Goal: Task Accomplishment & Management: Manage account settings

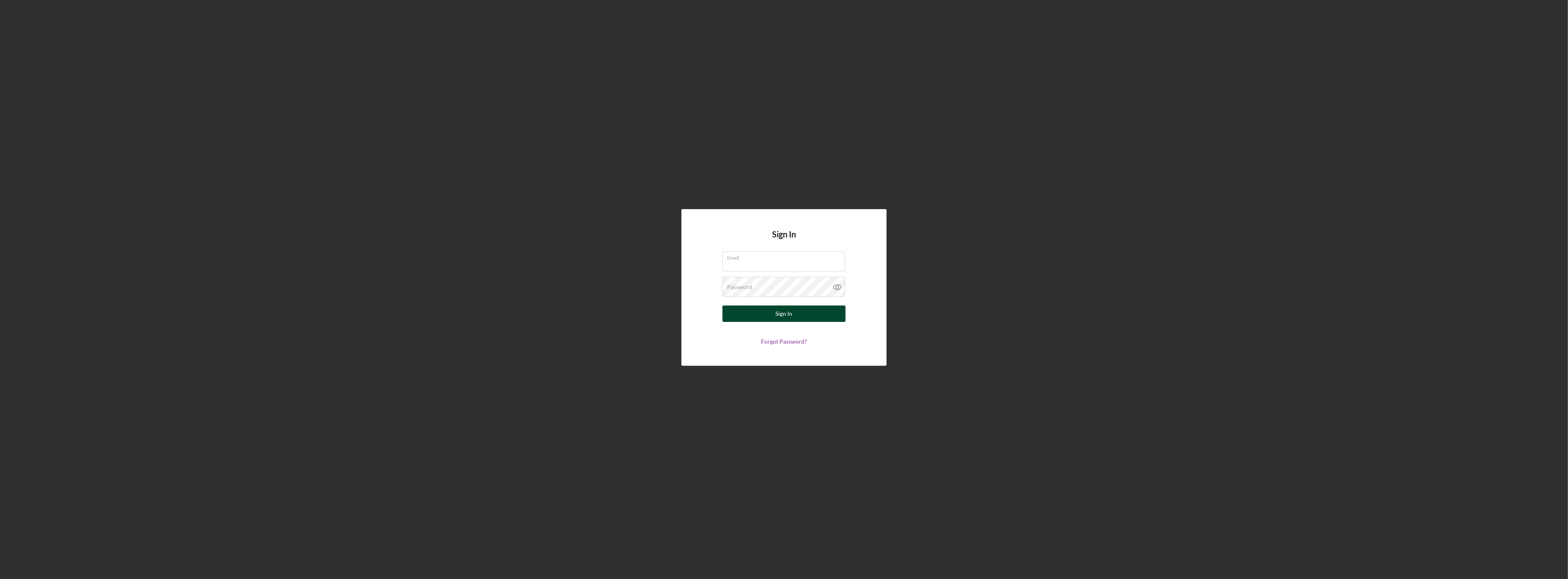
type input "[EMAIL_ADDRESS][DOMAIN_NAME]"
click at [783, 314] on div "Sign In" at bounding box center [785, 313] width 17 height 16
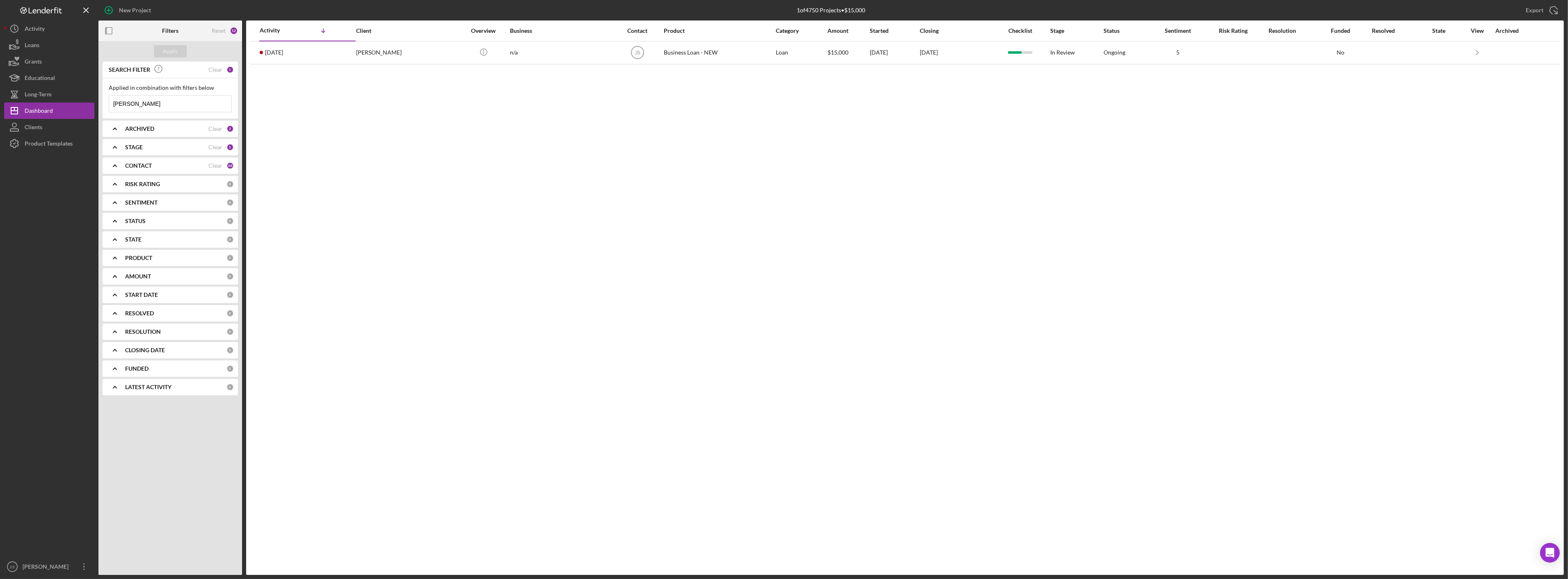
click at [163, 130] on div "ARCHIVED" at bounding box center [167, 128] width 83 height 7
click at [146, 201] on div "STAGE" at bounding box center [167, 200] width 83 height 7
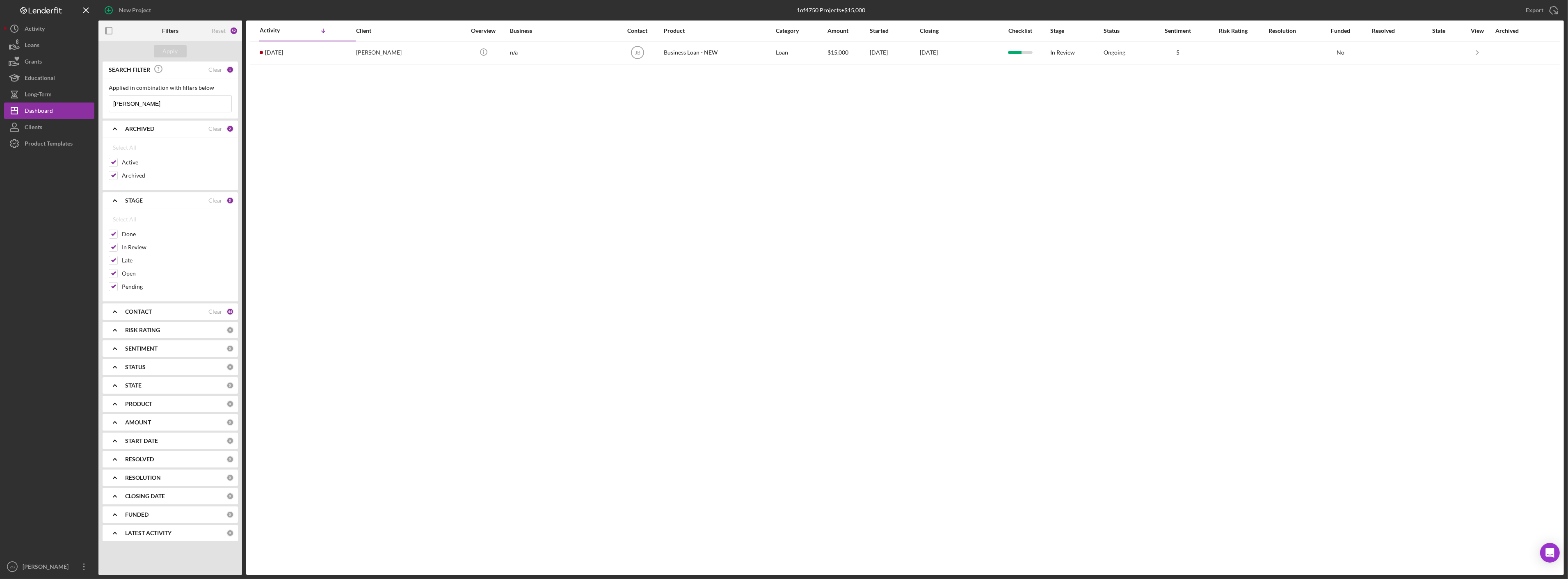
click at [138, 309] on b "CONTACT" at bounding box center [139, 311] width 27 height 7
drag, startPoint x: 139, startPoint y: 106, endPoint x: 1, endPoint y: 100, distance: 138.1
click at [1, 100] on div "New Project 1 of 4750 Projects • $15,000 [PERSON_NAME] Export Icon/Export Filte…" at bounding box center [784, 290] width 1568 height 579
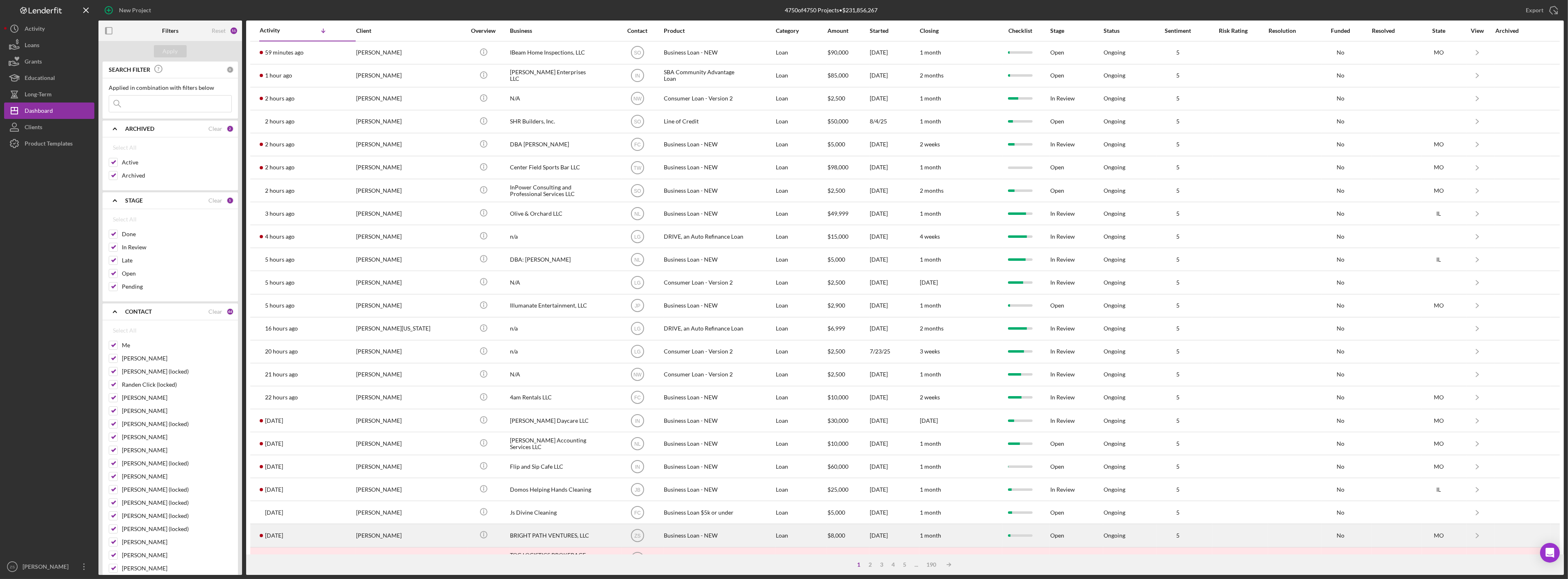
click at [380, 537] on div "[PERSON_NAME]" at bounding box center [397, 535] width 82 height 22
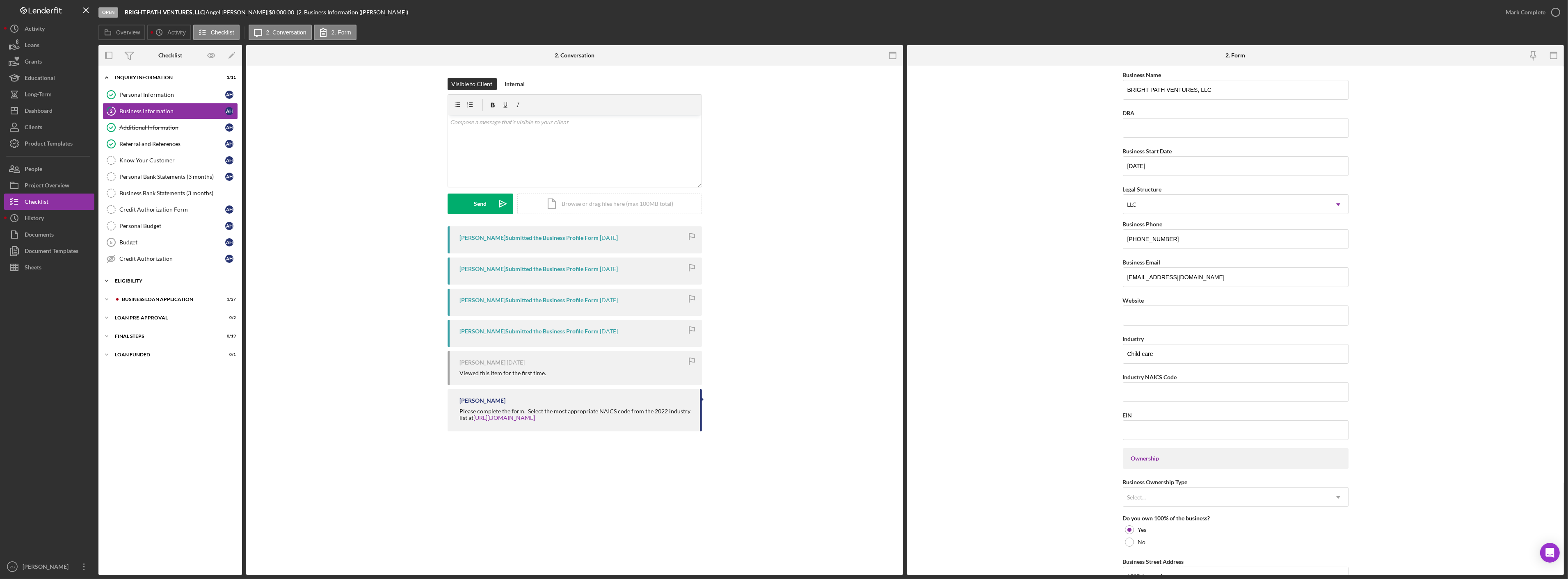
click at [115, 281] on div "Icon/Expander ELIGIBILITY 1 / 4" at bounding box center [170, 280] width 144 height 16
click at [109, 377] on icon "Icon/Expander" at bounding box center [107, 369] width 16 height 16
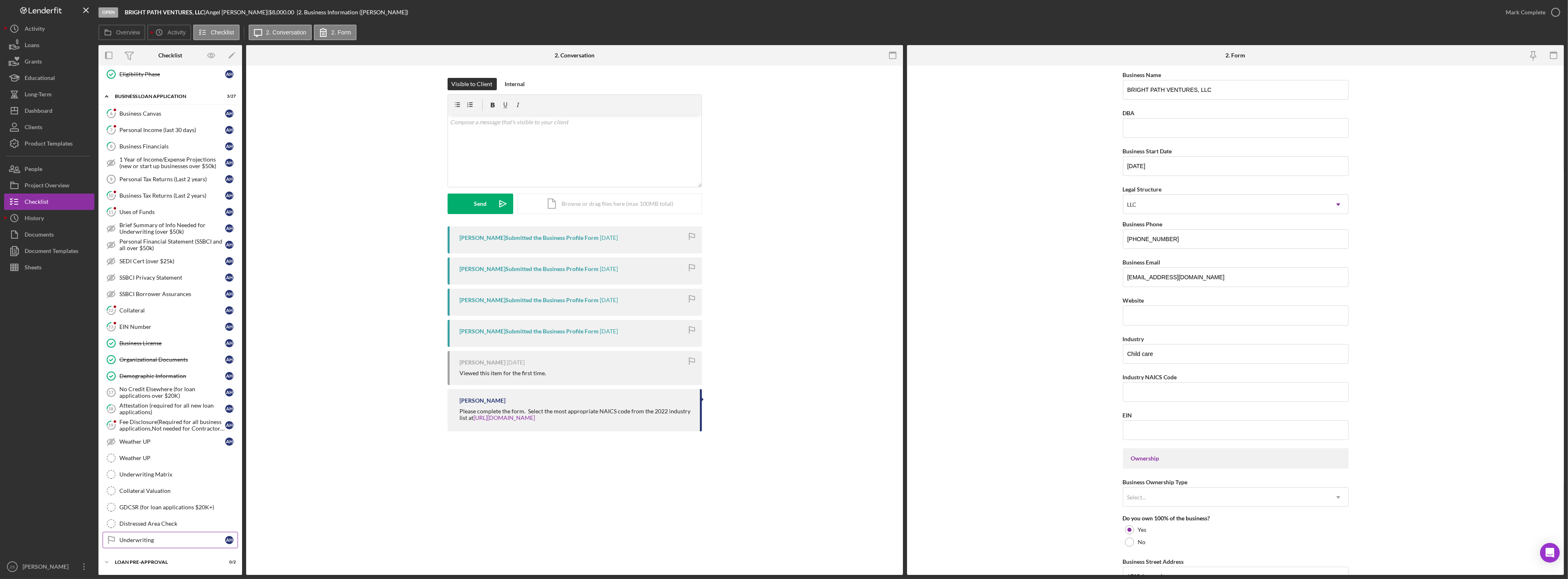
scroll to position [313, 0]
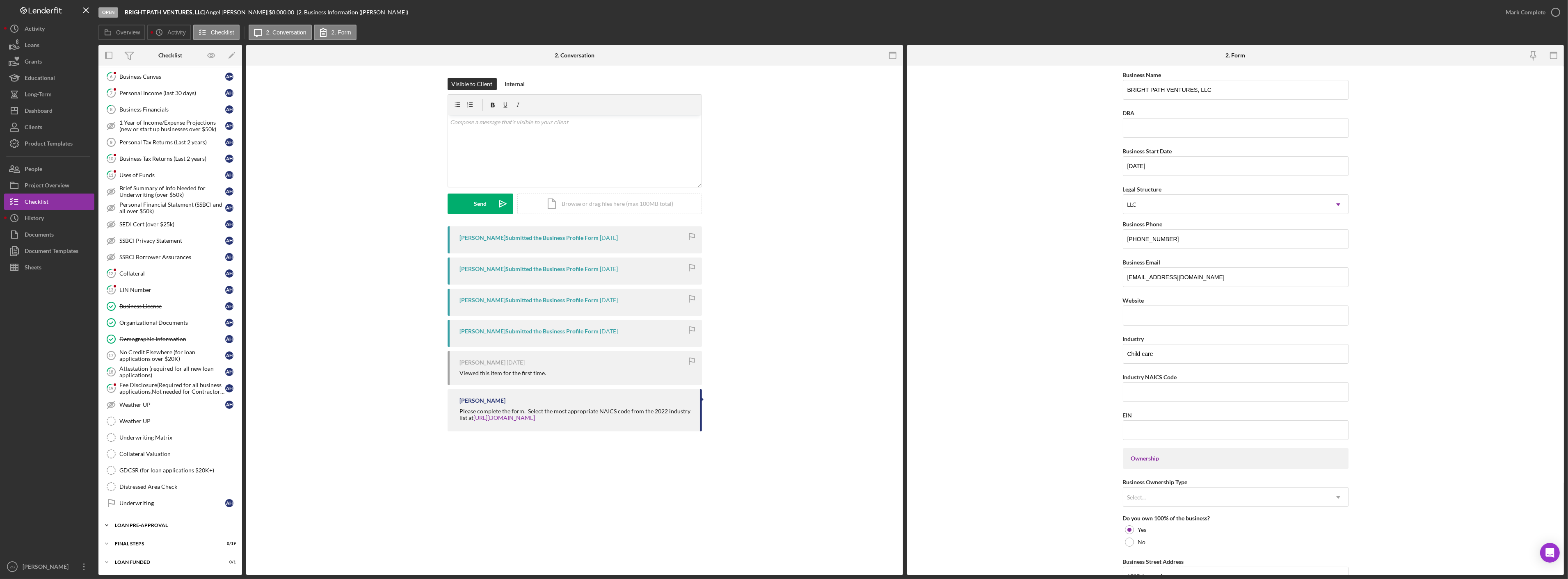
drag, startPoint x: 111, startPoint y: 530, endPoint x: 116, endPoint y: 532, distance: 5.4
click at [116, 532] on div "Icon/Expander LOAN PRE-APPROVAL 0 / 2" at bounding box center [170, 525] width 144 height 16
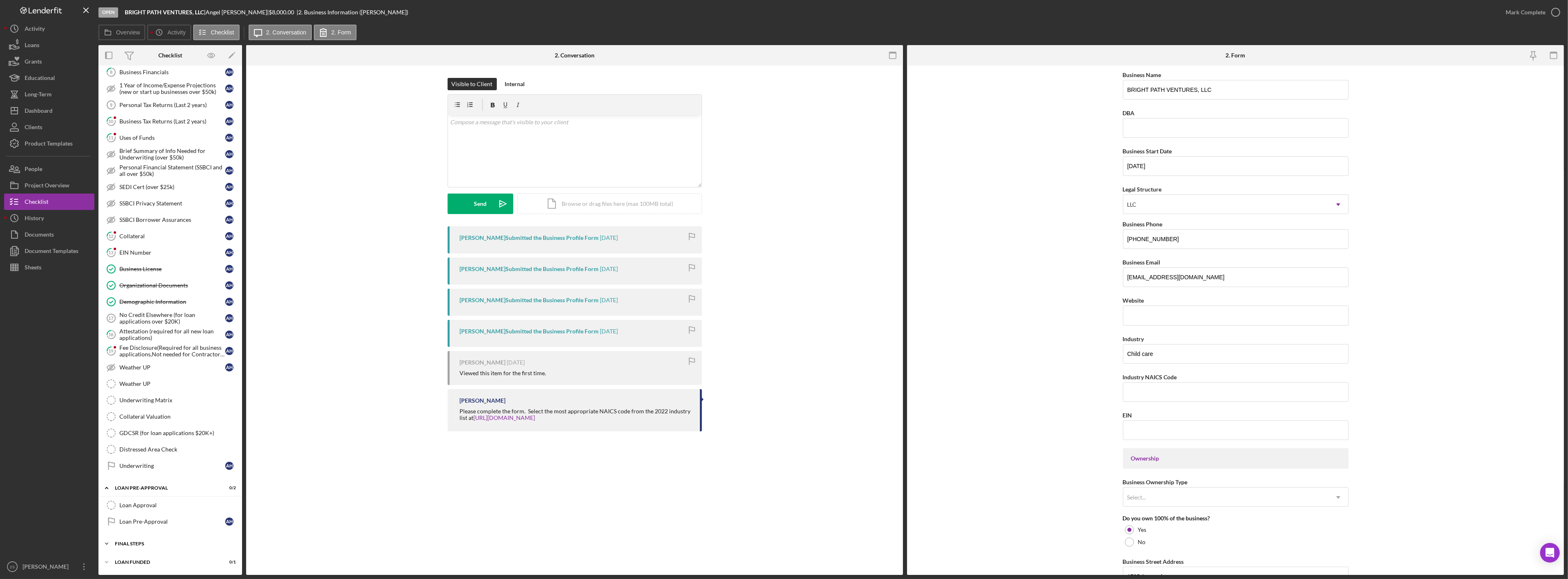
click at [108, 543] on icon "Icon/Expander" at bounding box center [107, 543] width 16 height 16
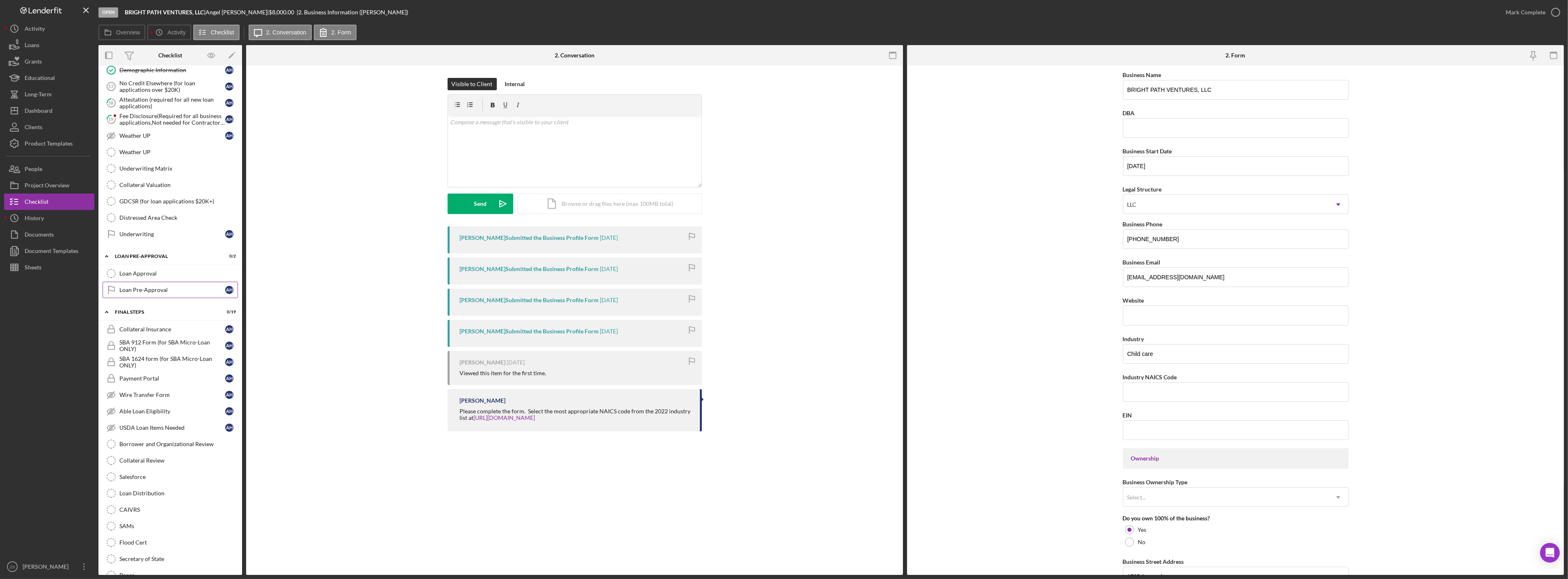
click at [168, 293] on div "Loan Pre-Approval" at bounding box center [172, 290] width 106 height 7
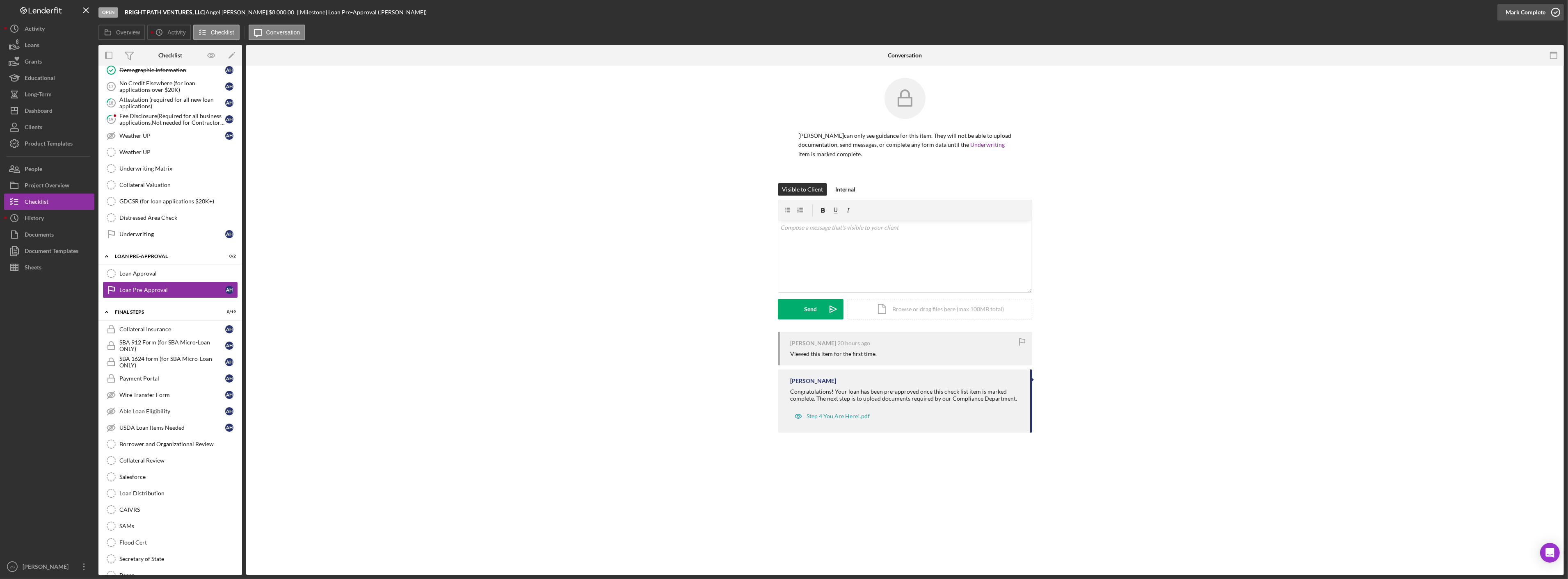
click at [1532, 12] on div "Mark Complete" at bounding box center [1525, 12] width 40 height 16
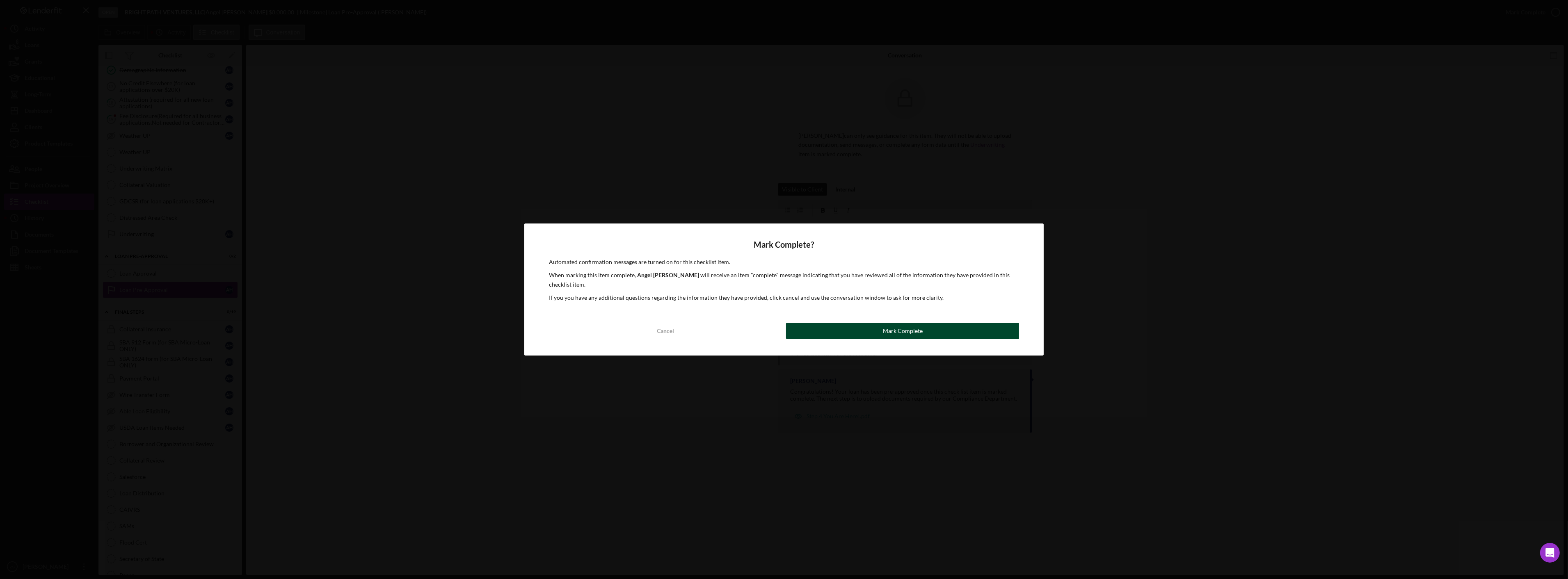
click at [930, 327] on button "Mark Complete" at bounding box center [902, 330] width 233 height 16
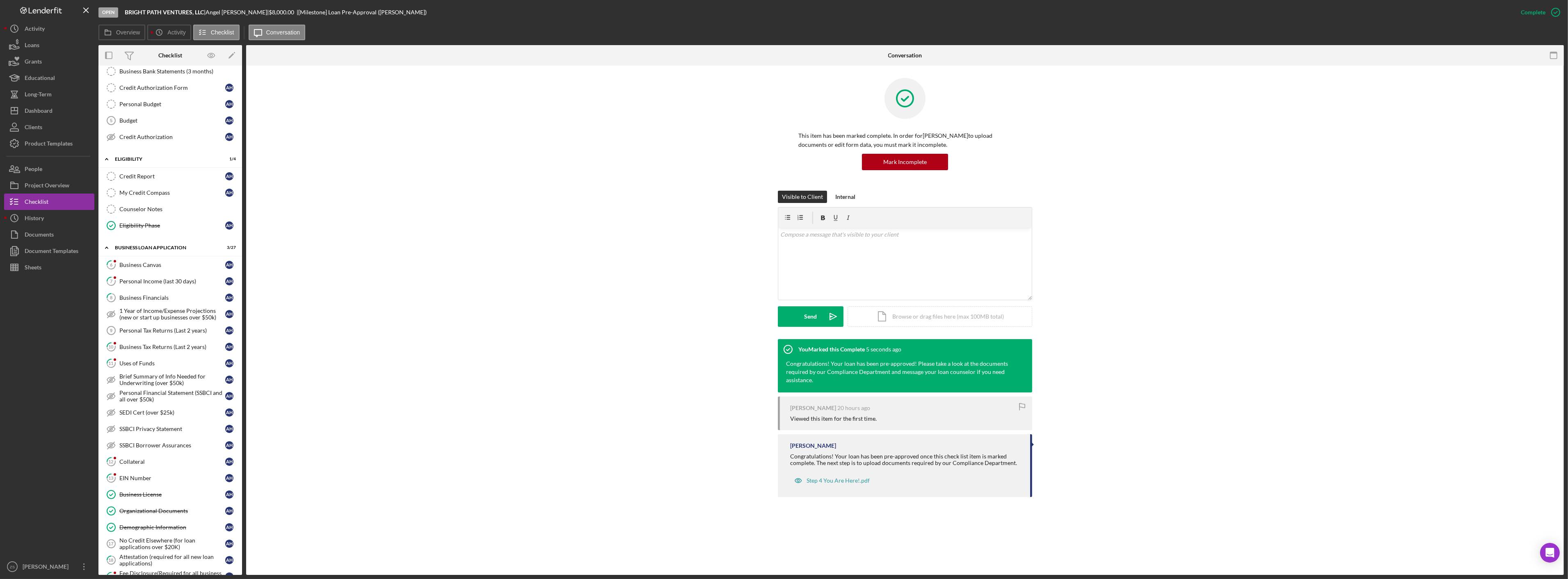
scroll to position [395, 0]
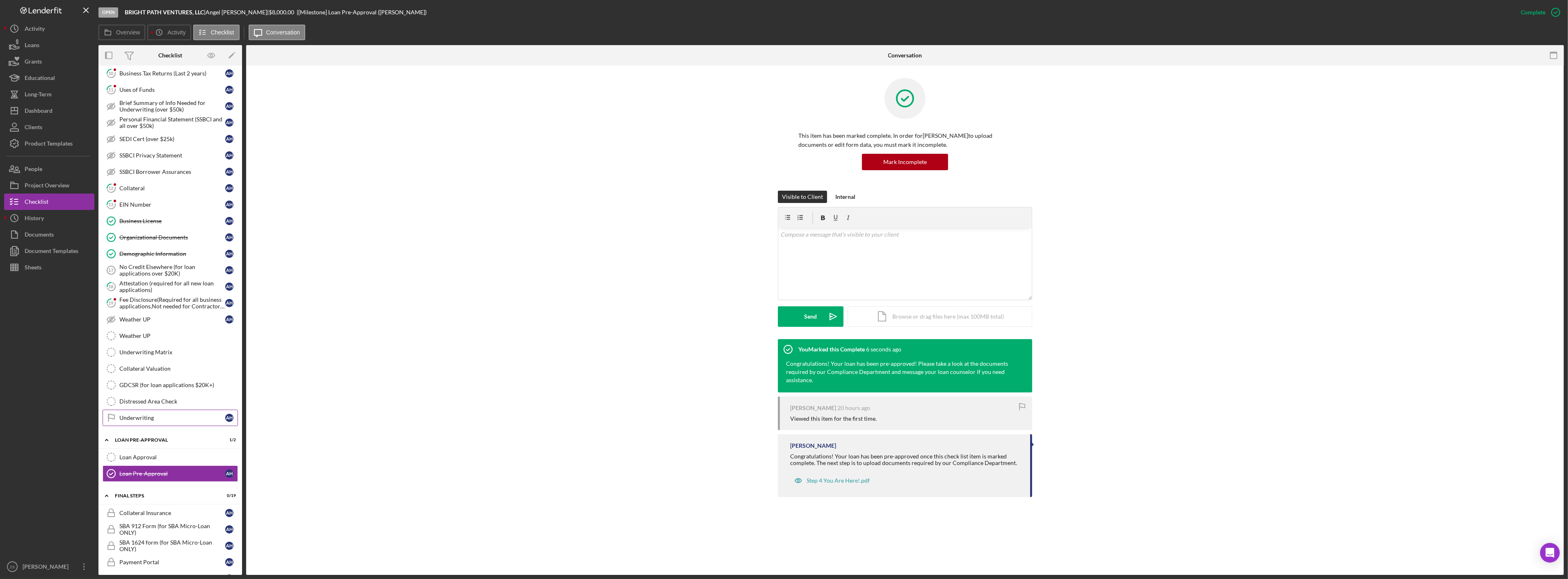
click at [161, 421] on div "Underwriting" at bounding box center [172, 417] width 106 height 7
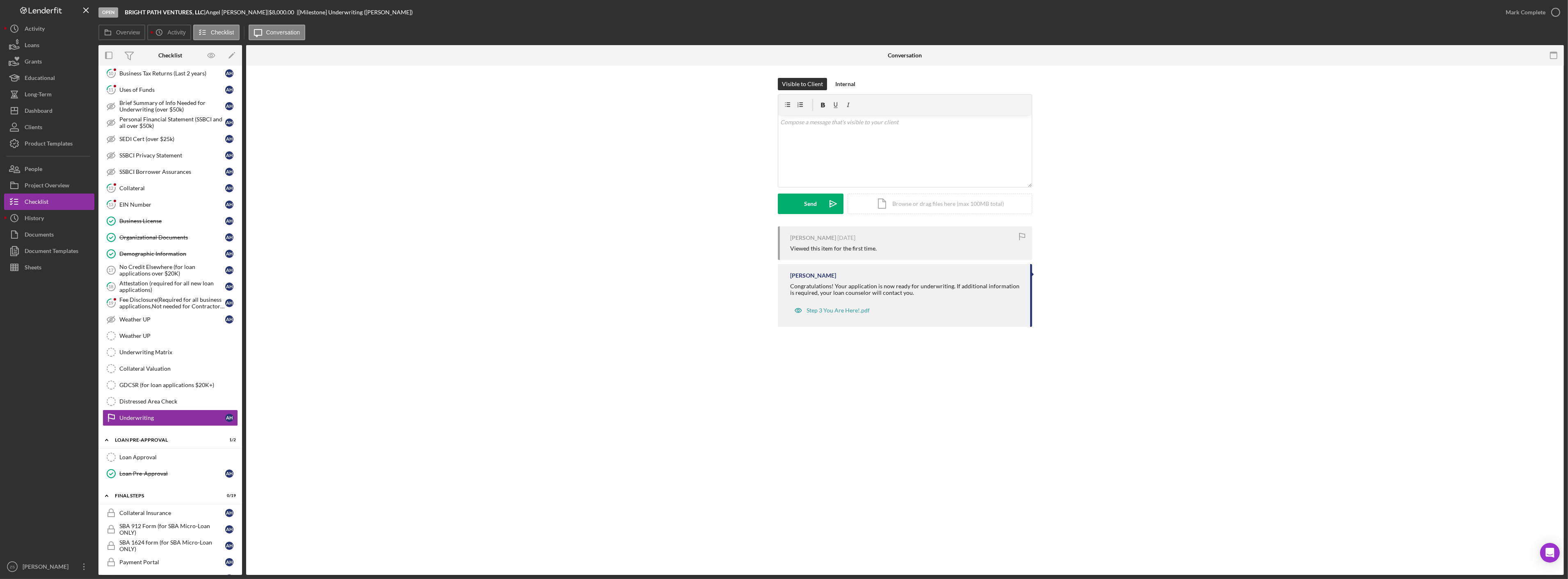
click at [1514, 1] on div "Mark Complete" at bounding box center [1530, 12] width 66 height 24
click at [1511, 10] on div "Mark Complete" at bounding box center [1525, 12] width 40 height 16
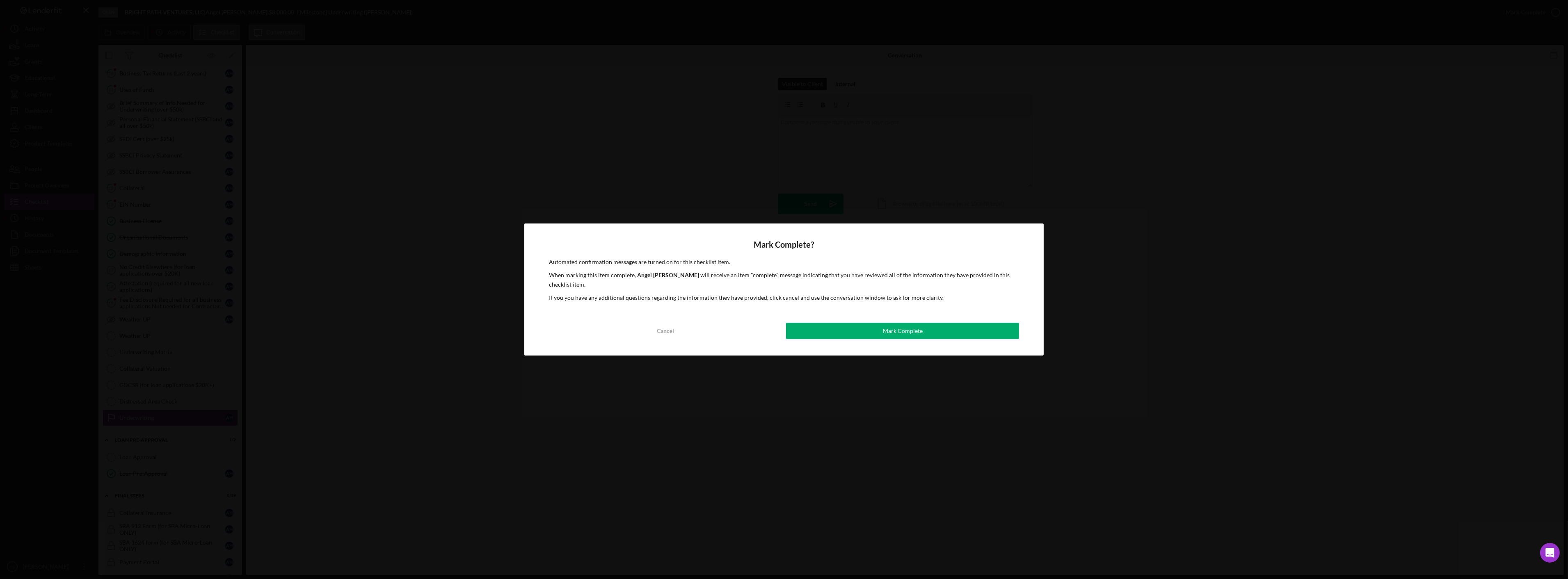
click at [909, 322] on div "Mark Complete" at bounding box center [902, 330] width 40 height 16
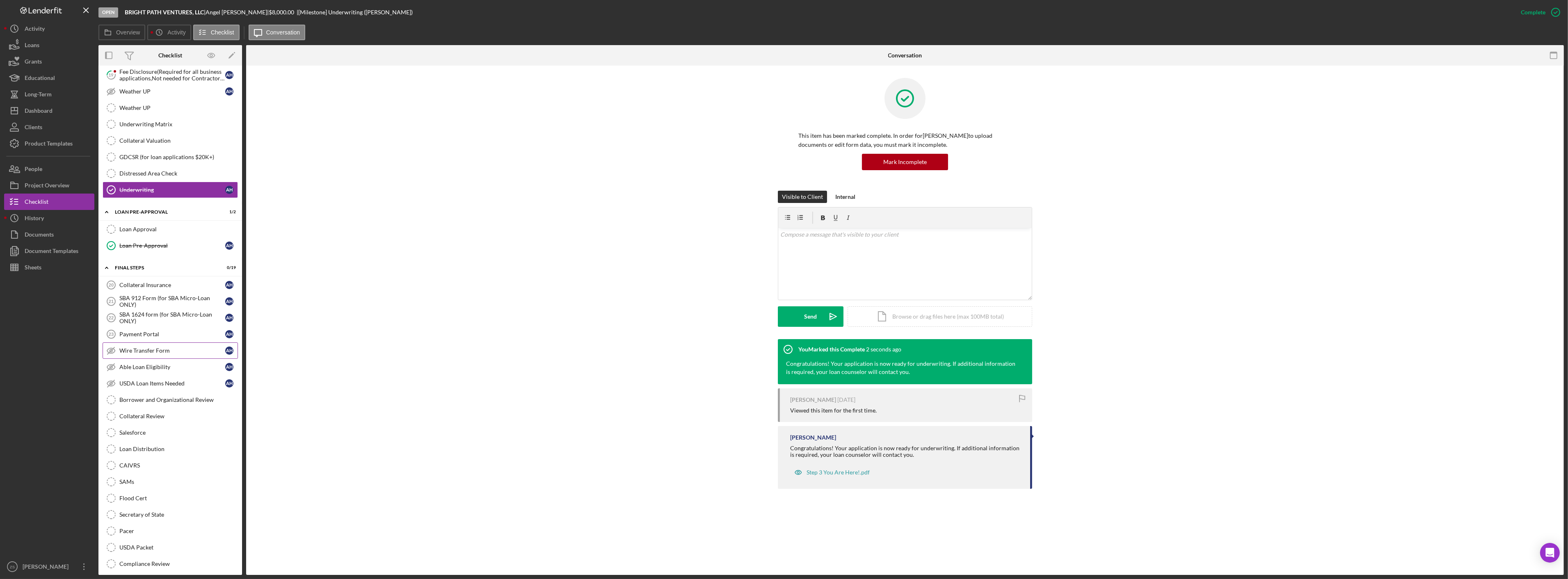
scroll to position [668, 0]
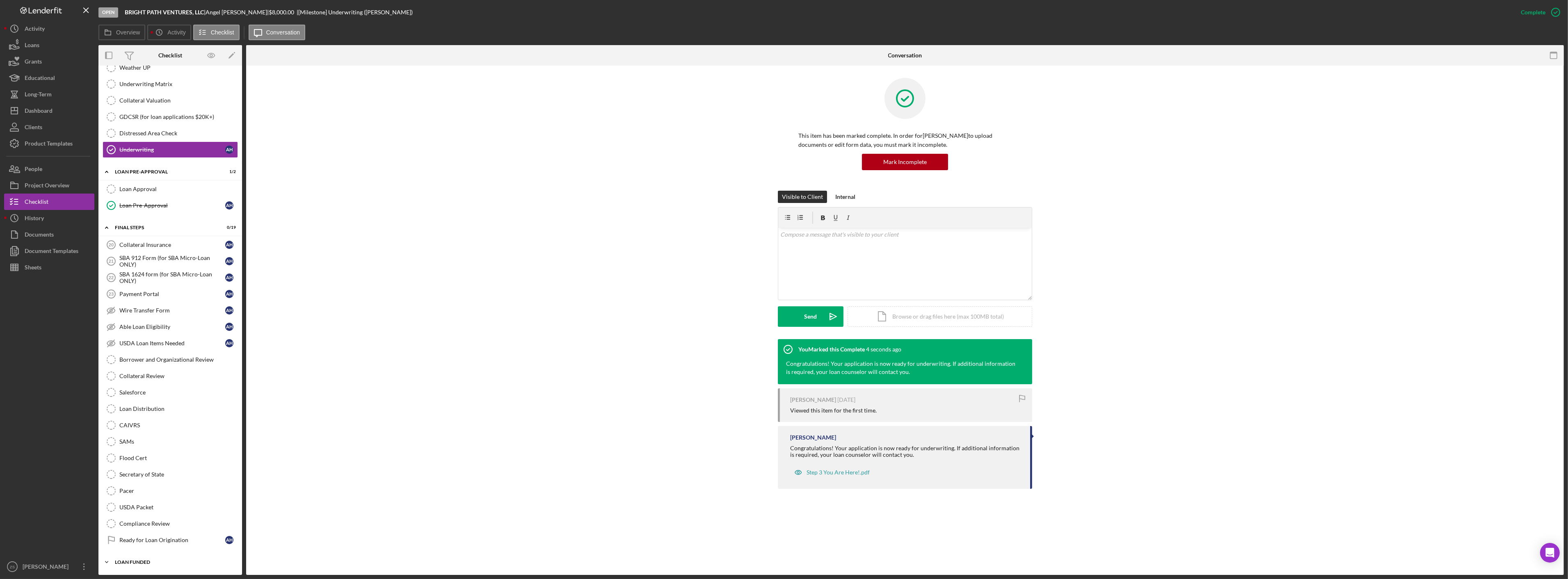
click at [143, 566] on div "Icon/Expander LOAN FUNDED 0 / 1" at bounding box center [170, 562] width 144 height 16
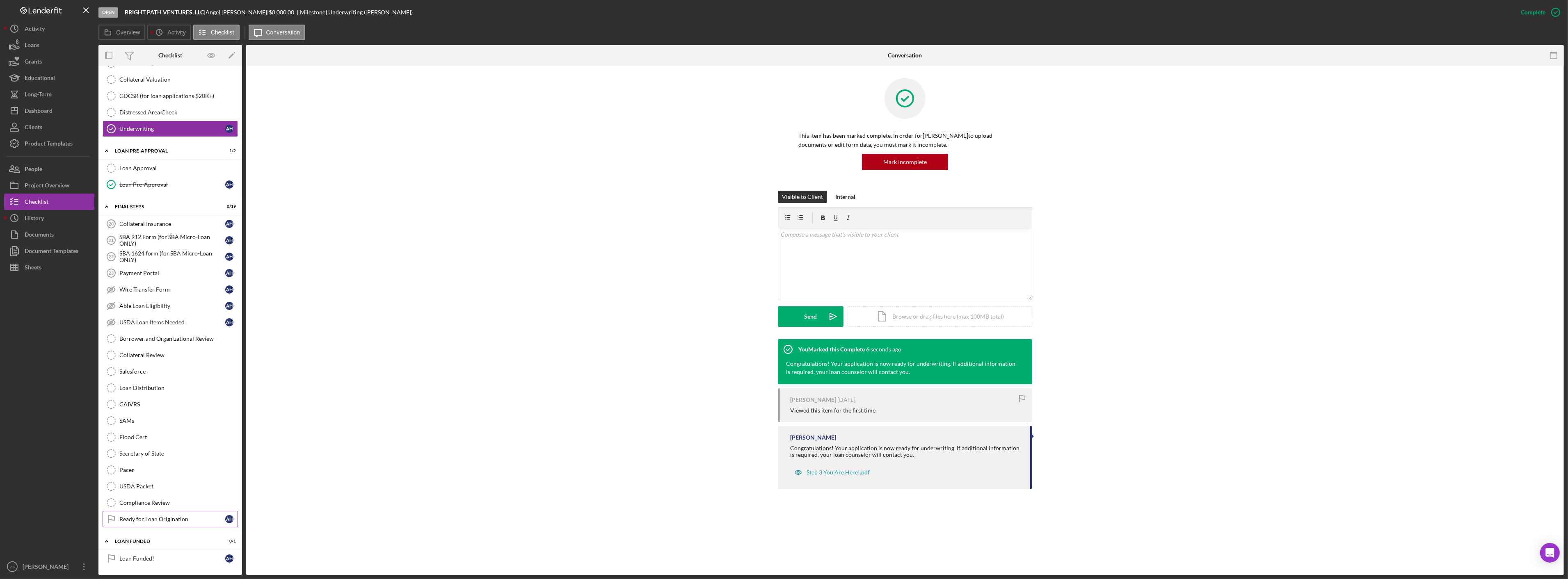
click at [183, 517] on div "Ready for Loan Origination" at bounding box center [172, 519] width 106 height 7
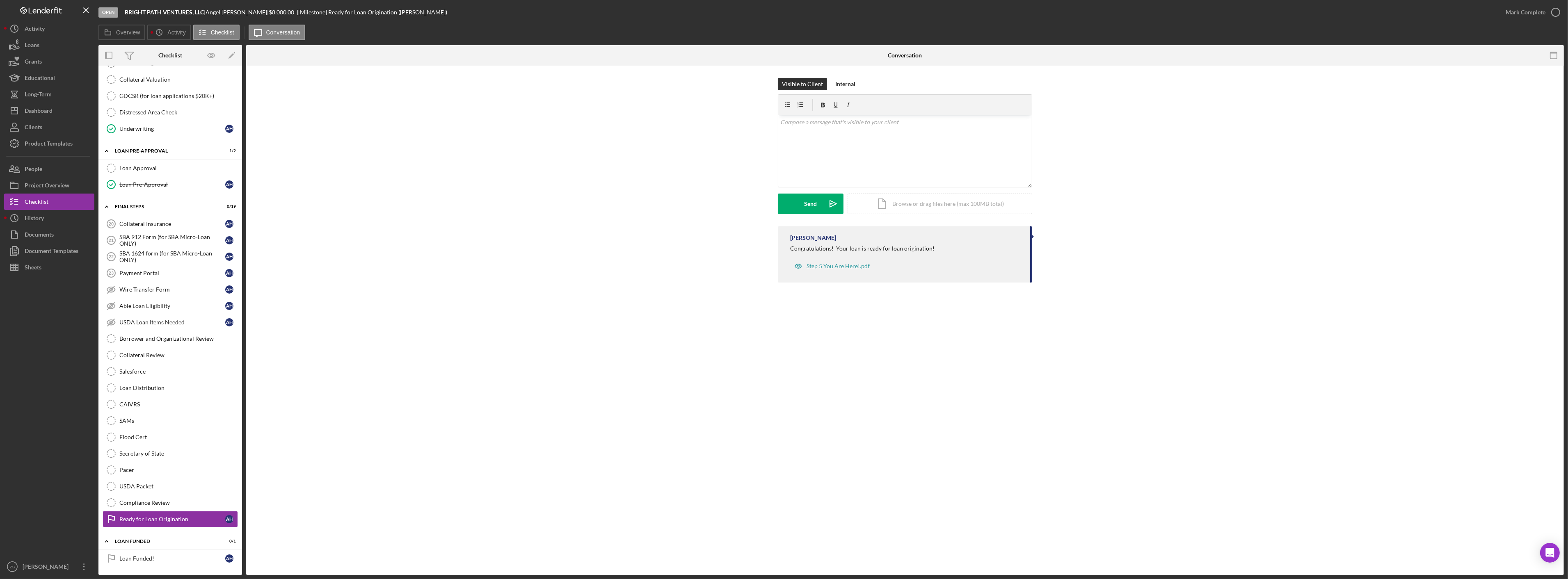
scroll to position [690, 0]
click at [1524, 10] on div "Mark Complete" at bounding box center [1525, 12] width 40 height 16
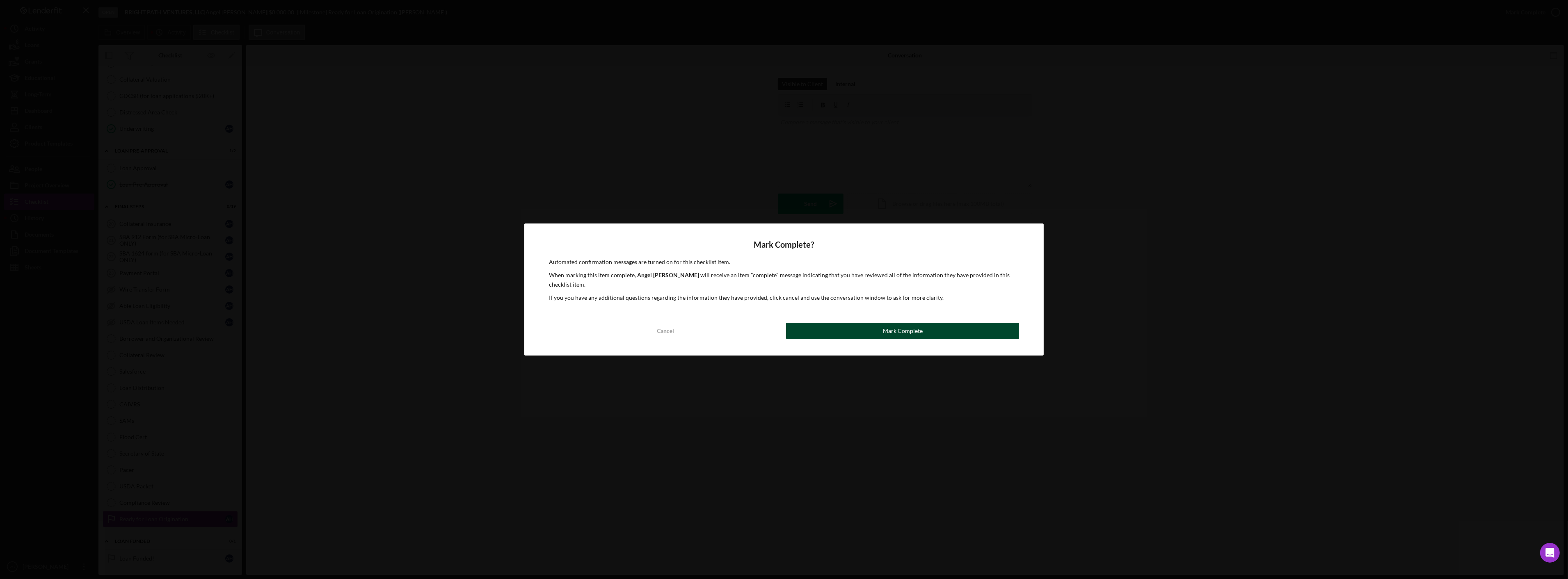
click at [881, 326] on button "Mark Complete" at bounding box center [902, 330] width 233 height 16
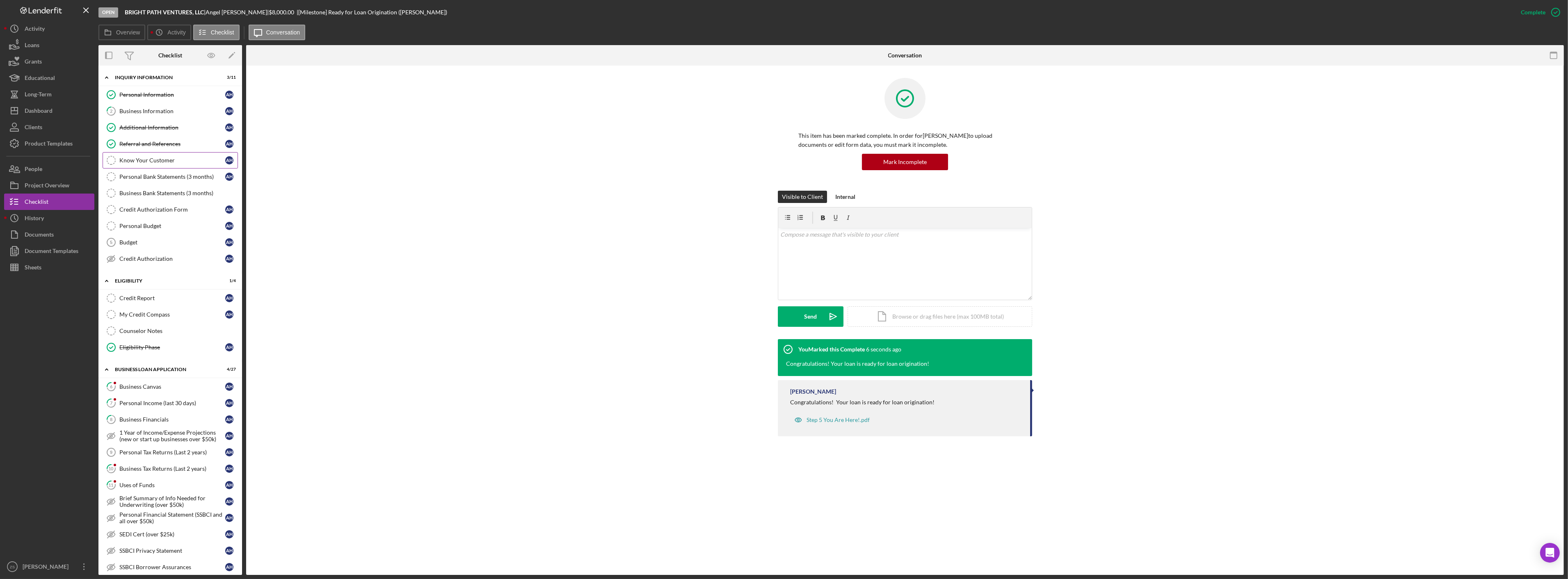
click at [162, 164] on div "Know Your Customer" at bounding box center [172, 160] width 106 height 7
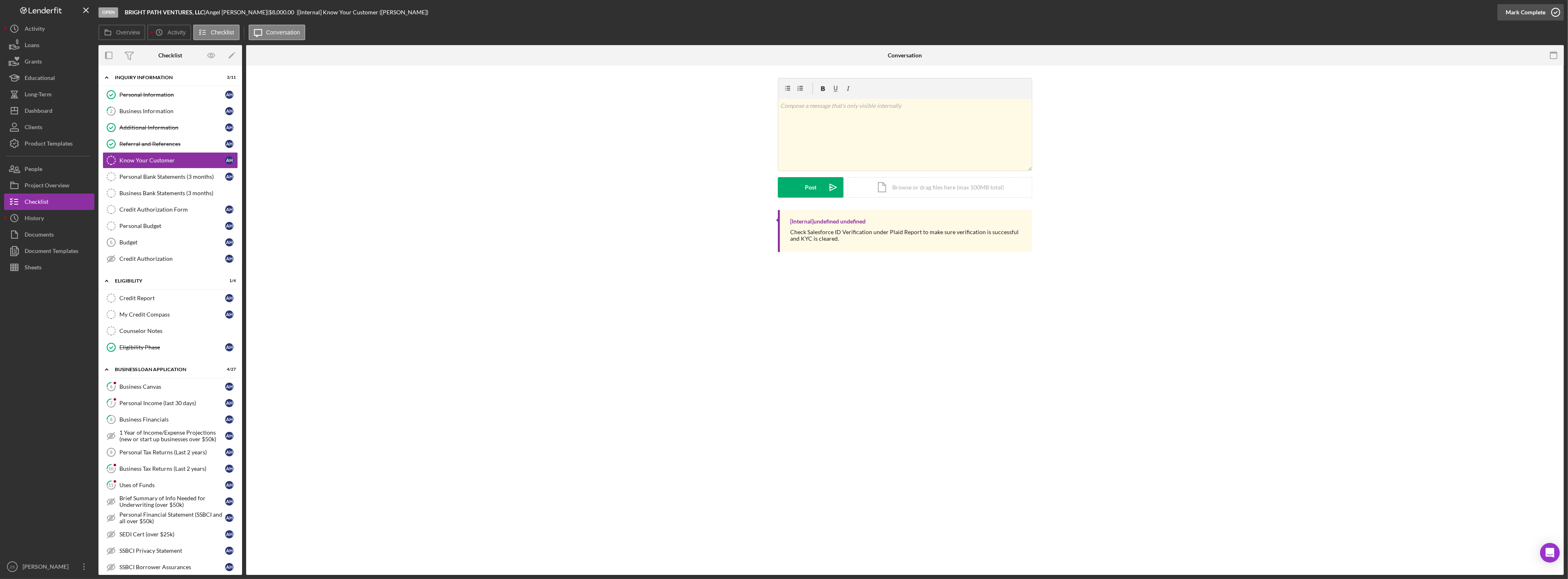
click at [1517, 13] on div "Mark Complete" at bounding box center [1525, 12] width 40 height 16
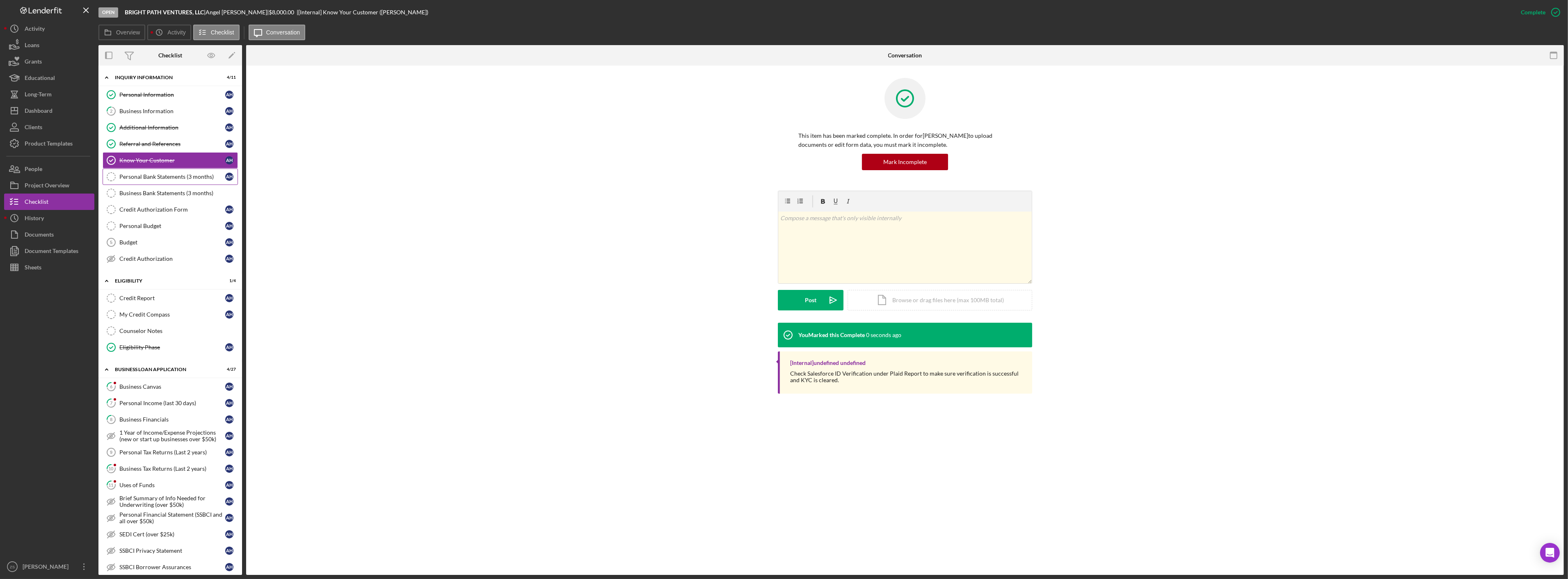
click at [169, 174] on div "Personal Bank Statements (3 months)" at bounding box center [172, 176] width 106 height 7
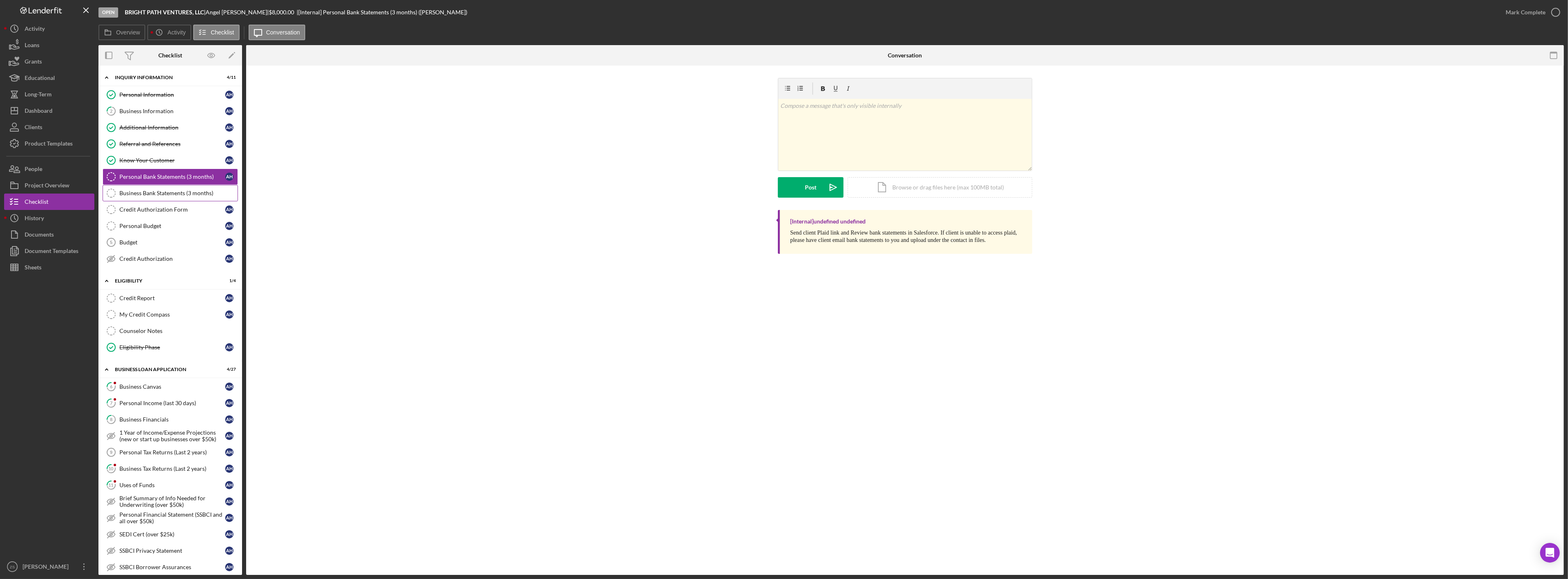
click at [171, 195] on div "Business Bank Statements (3 months)" at bounding box center [178, 193] width 118 height 7
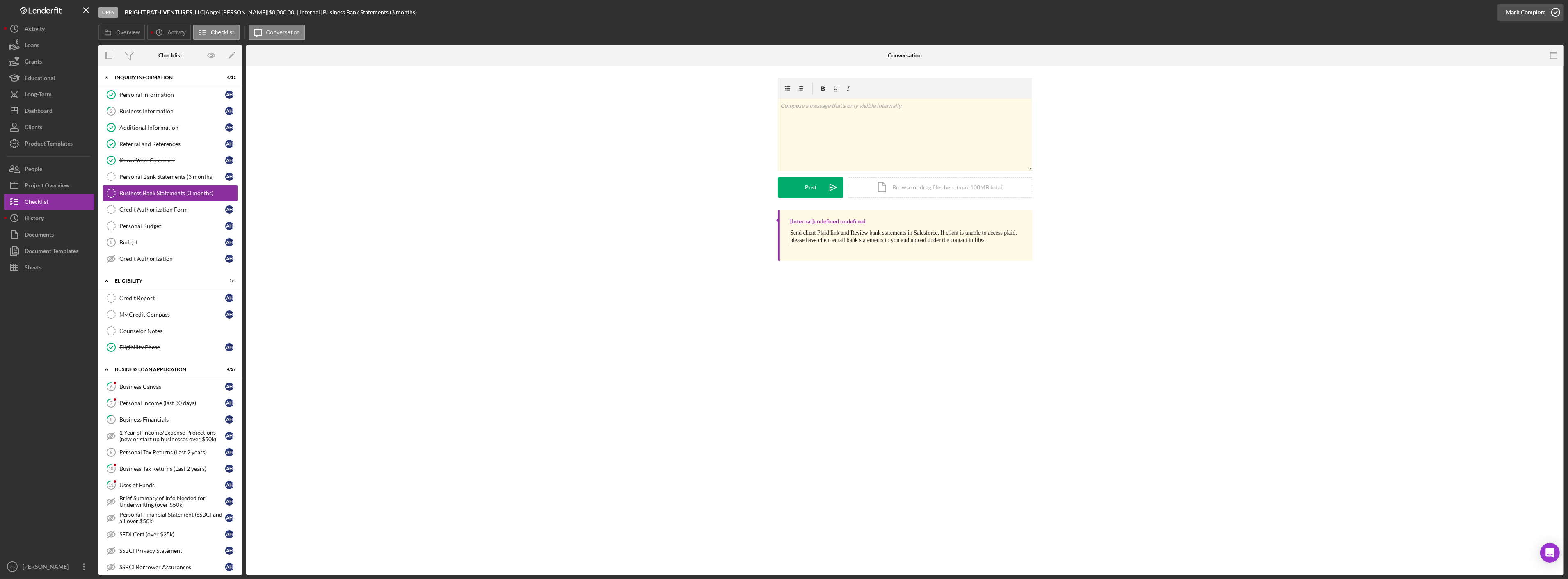
click at [1527, 13] on div "Mark Complete" at bounding box center [1525, 12] width 40 height 16
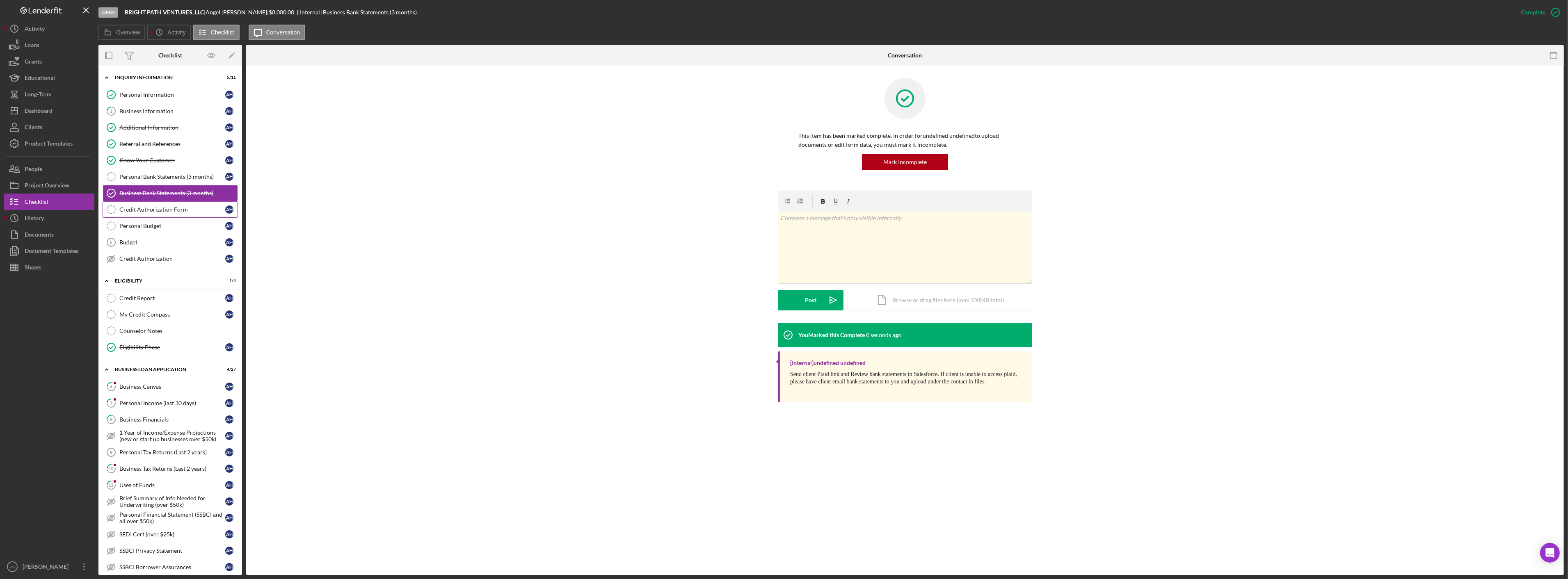
click at [174, 215] on link "Credit Authorization Form Credit Authorization Form A H" at bounding box center [170, 209] width 135 height 16
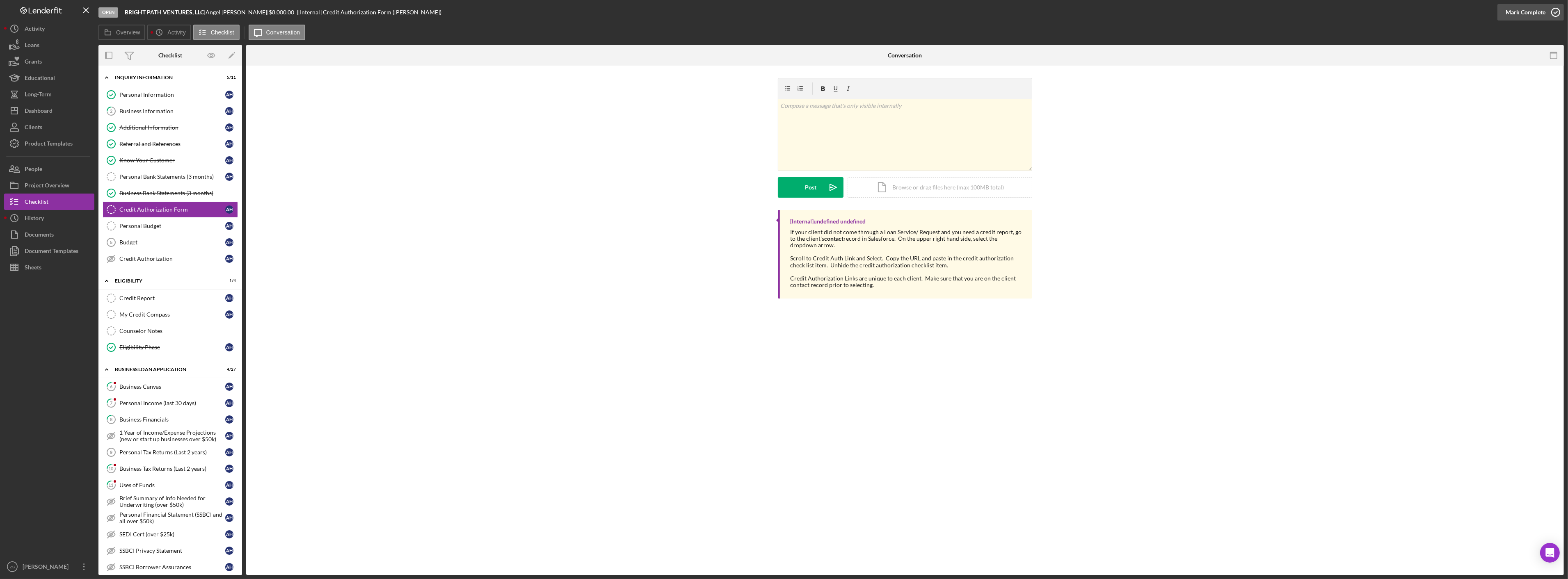
click at [1519, 11] on div "Mark Complete" at bounding box center [1525, 12] width 40 height 16
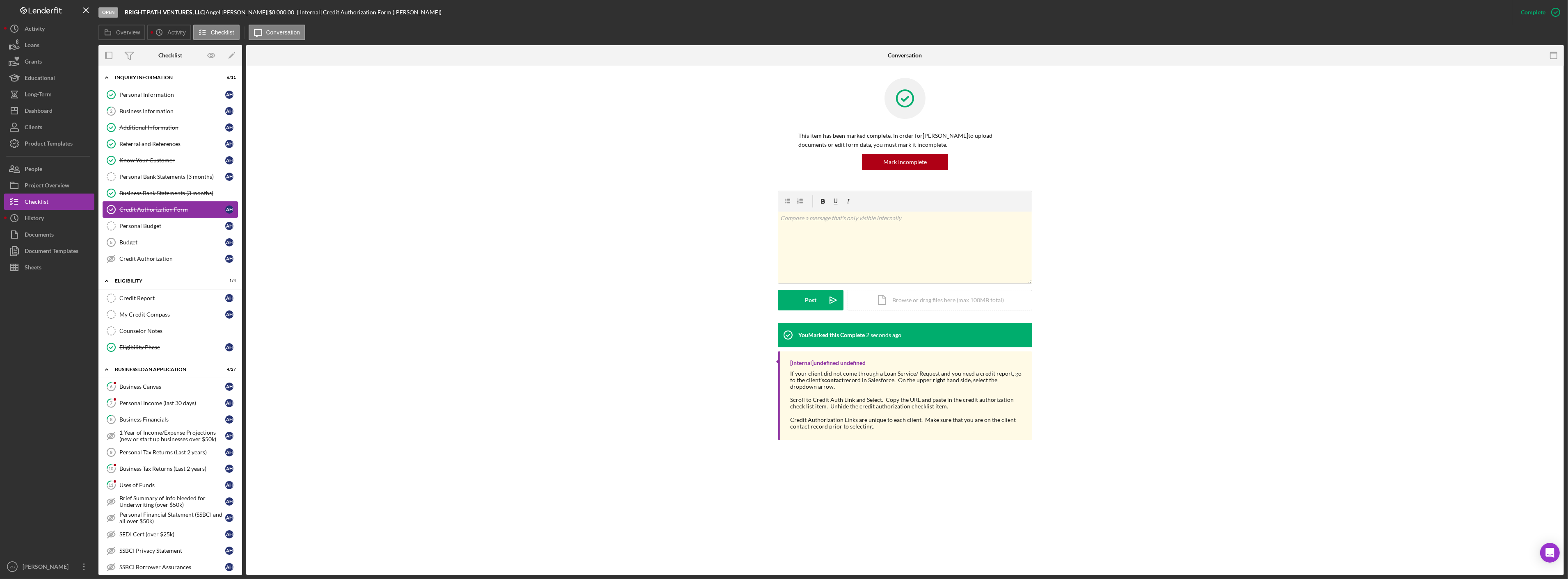
click at [166, 217] on link "Credit Authorization Form Credit Authorization Form A H" at bounding box center [170, 209] width 135 height 16
click at [154, 232] on link "Personal Budget Personal Budget A H" at bounding box center [170, 226] width 135 height 16
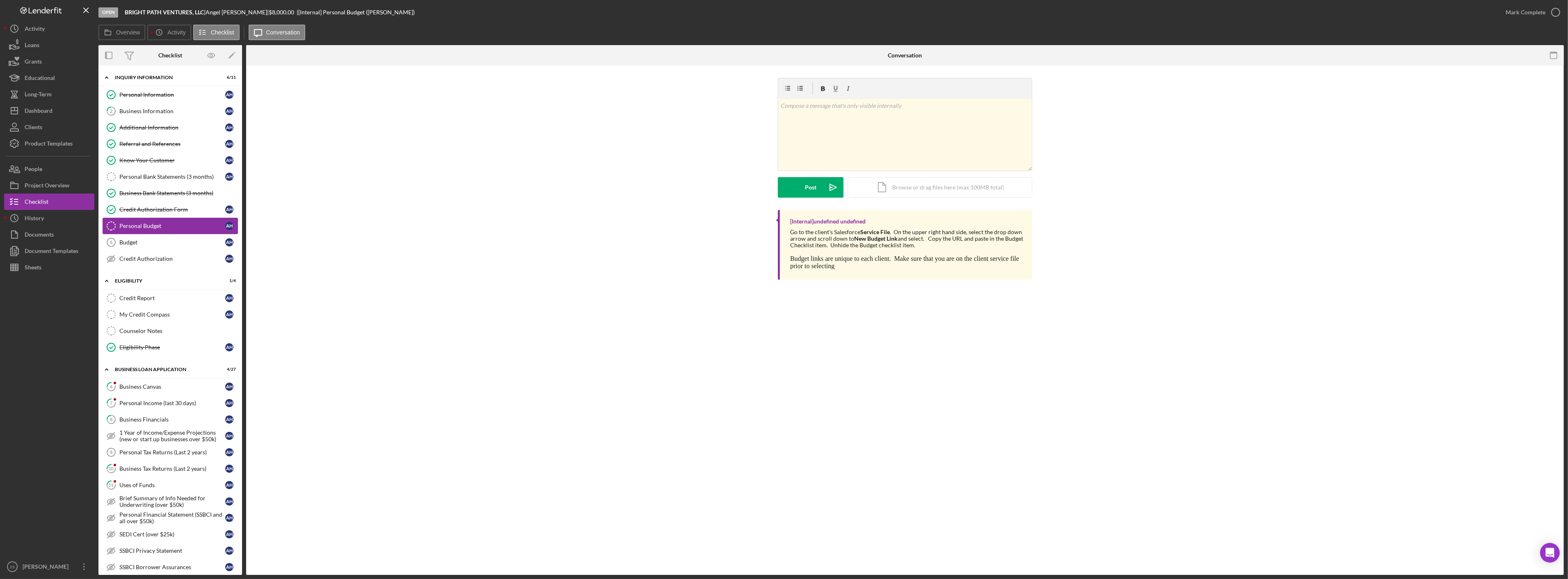
click at [175, 236] on link "Budget 5 Budget A H" at bounding box center [170, 242] width 135 height 16
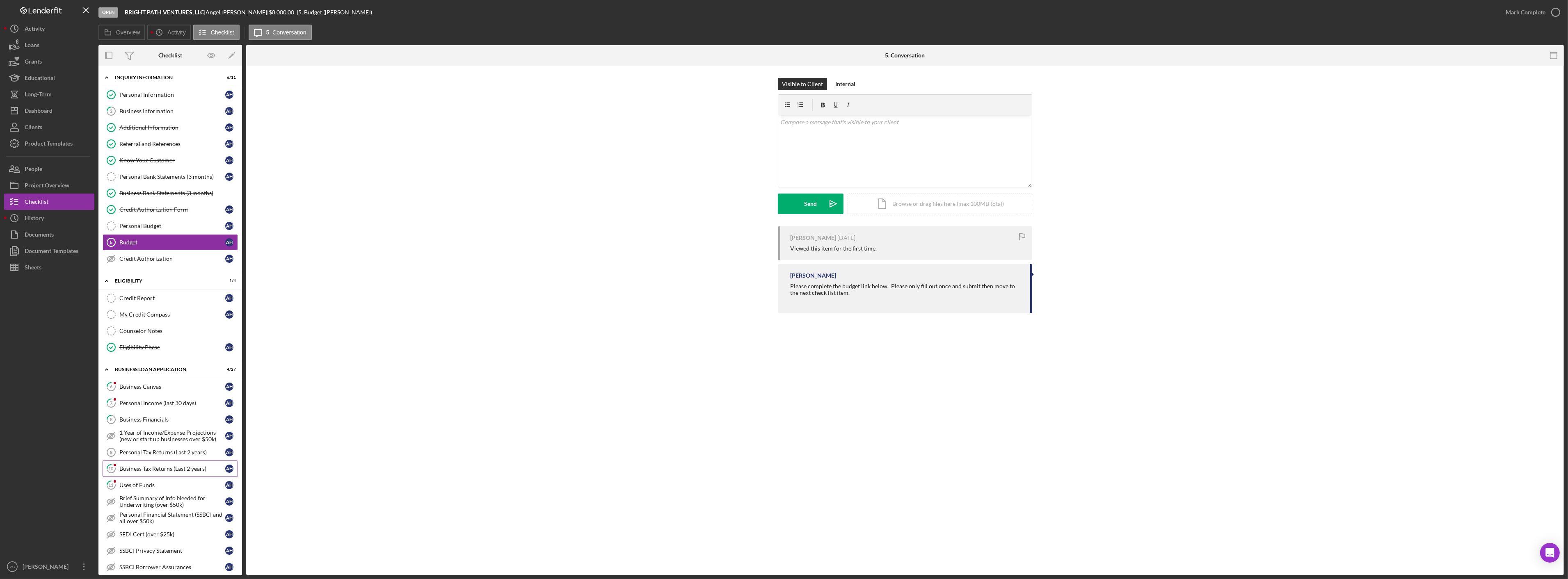
scroll to position [182, 0]
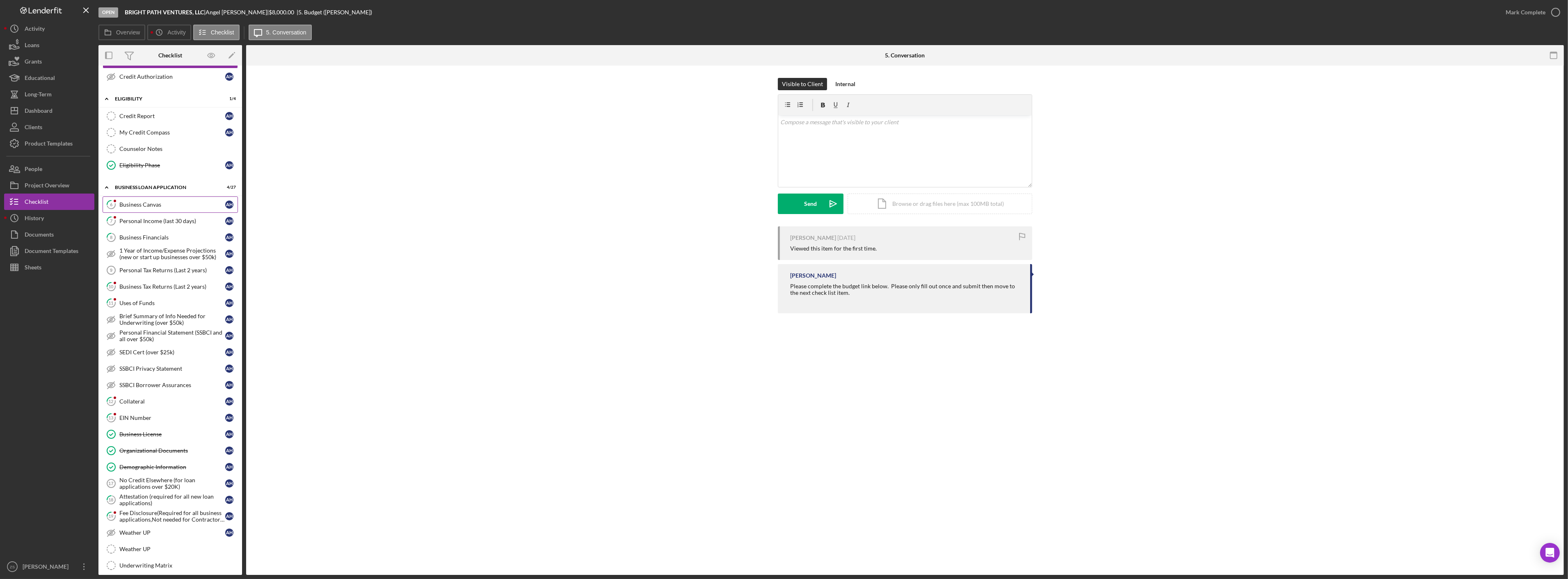
click at [136, 209] on link "6 Business Canvas A H" at bounding box center [170, 204] width 135 height 16
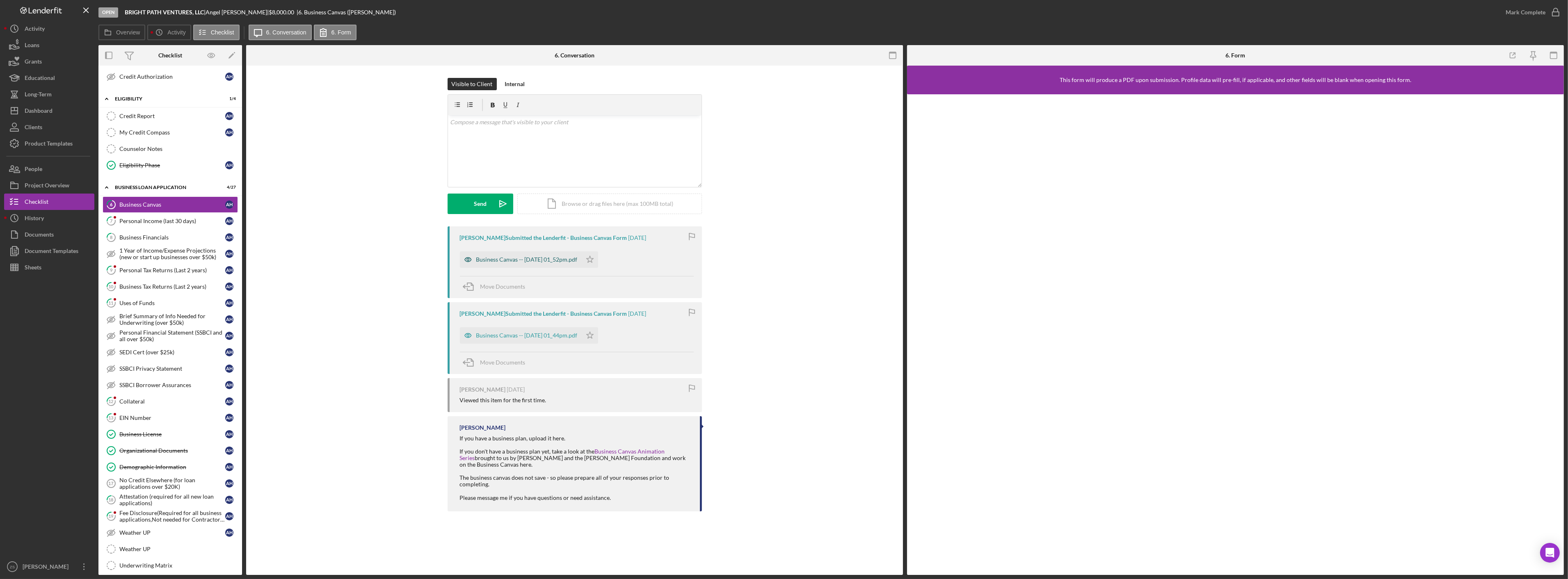
click at [545, 258] on div "Business Canvas -- [DATE] 01_52pm.pdf" at bounding box center [527, 259] width 101 height 7
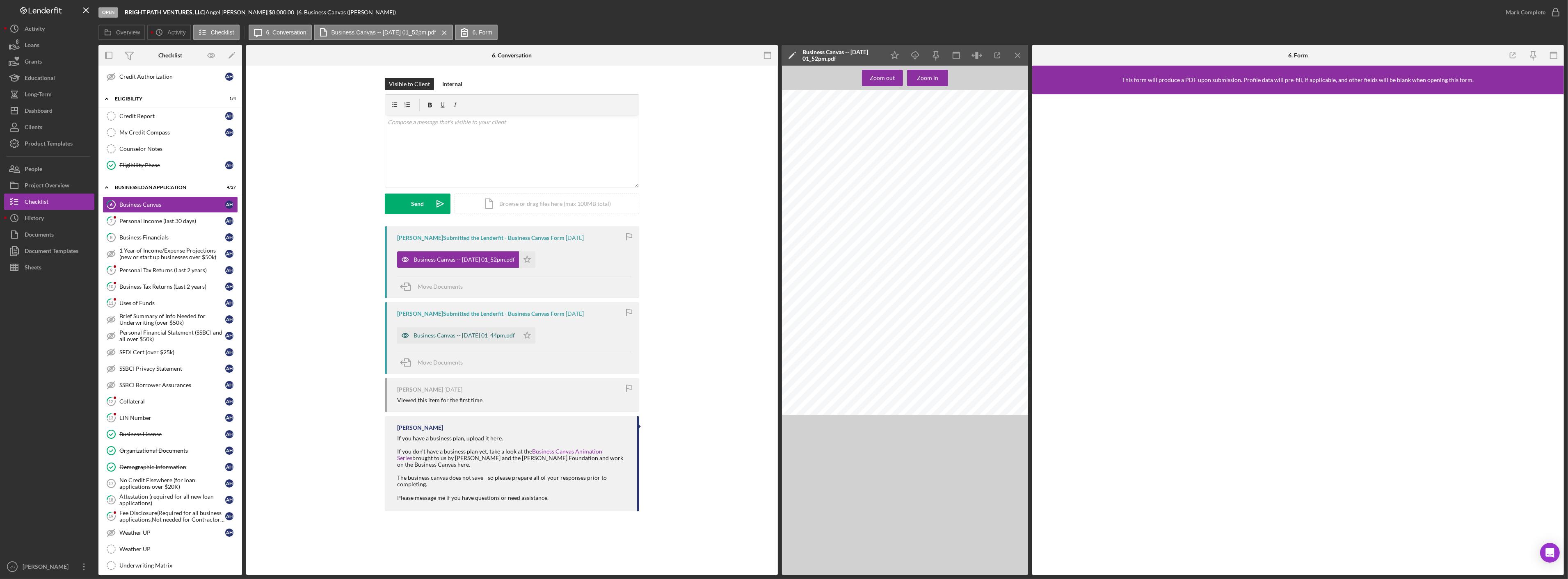
click at [464, 339] on div "Business Canvas -- [DATE] 01_44pm.pdf" at bounding box center [458, 335] width 122 height 16
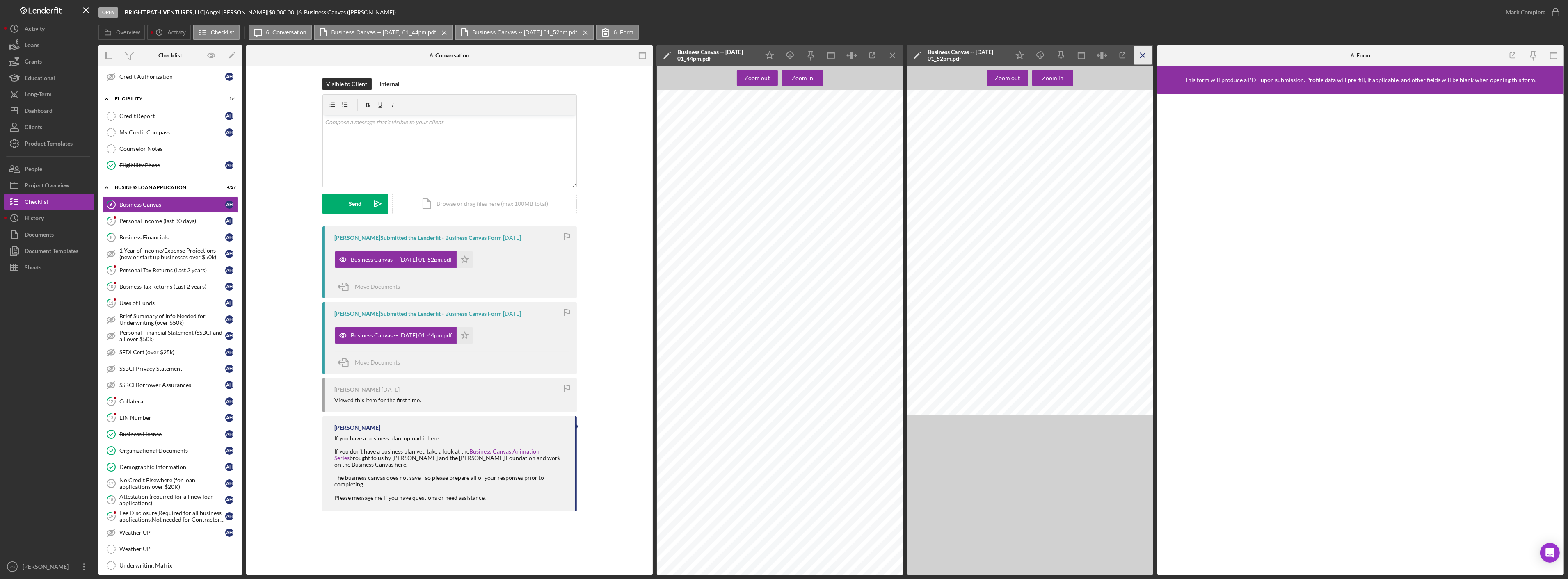
click at [1141, 50] on icon "Icon/Menu Close" at bounding box center [1143, 55] width 18 height 18
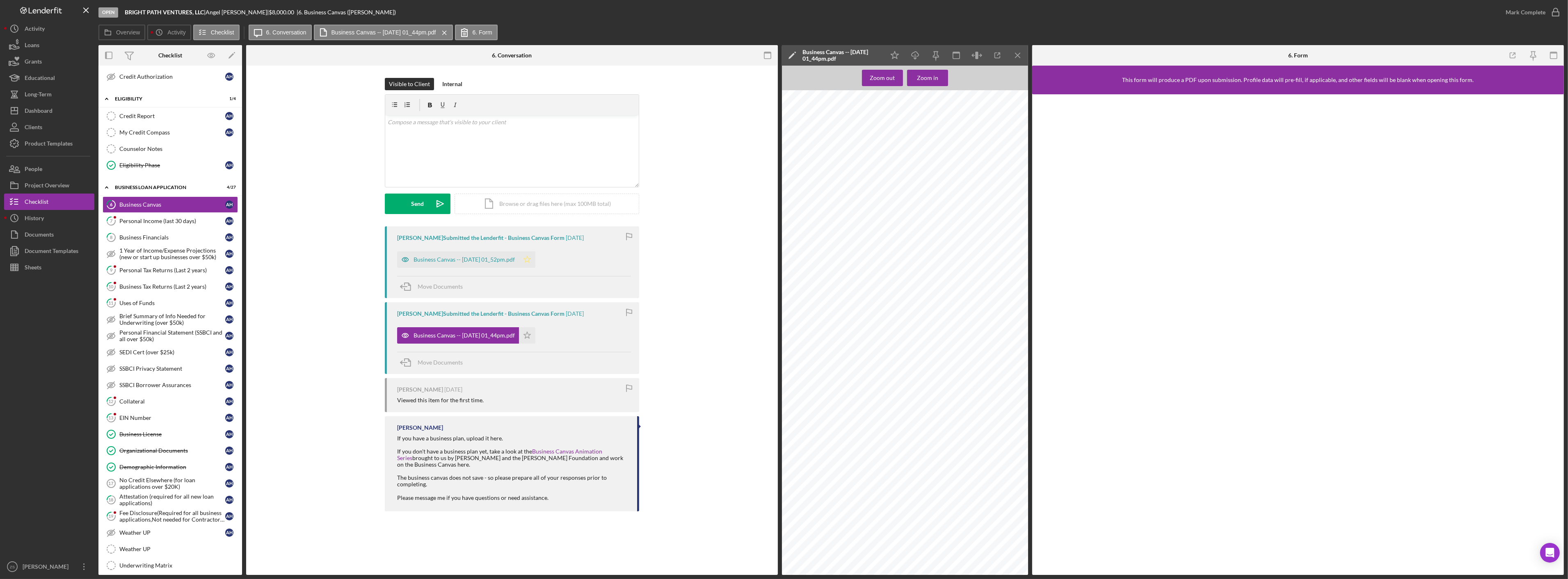
click at [531, 258] on polygon "button" at bounding box center [527, 259] width 7 height 7
click at [1543, 9] on div "Mark Complete" at bounding box center [1525, 12] width 40 height 16
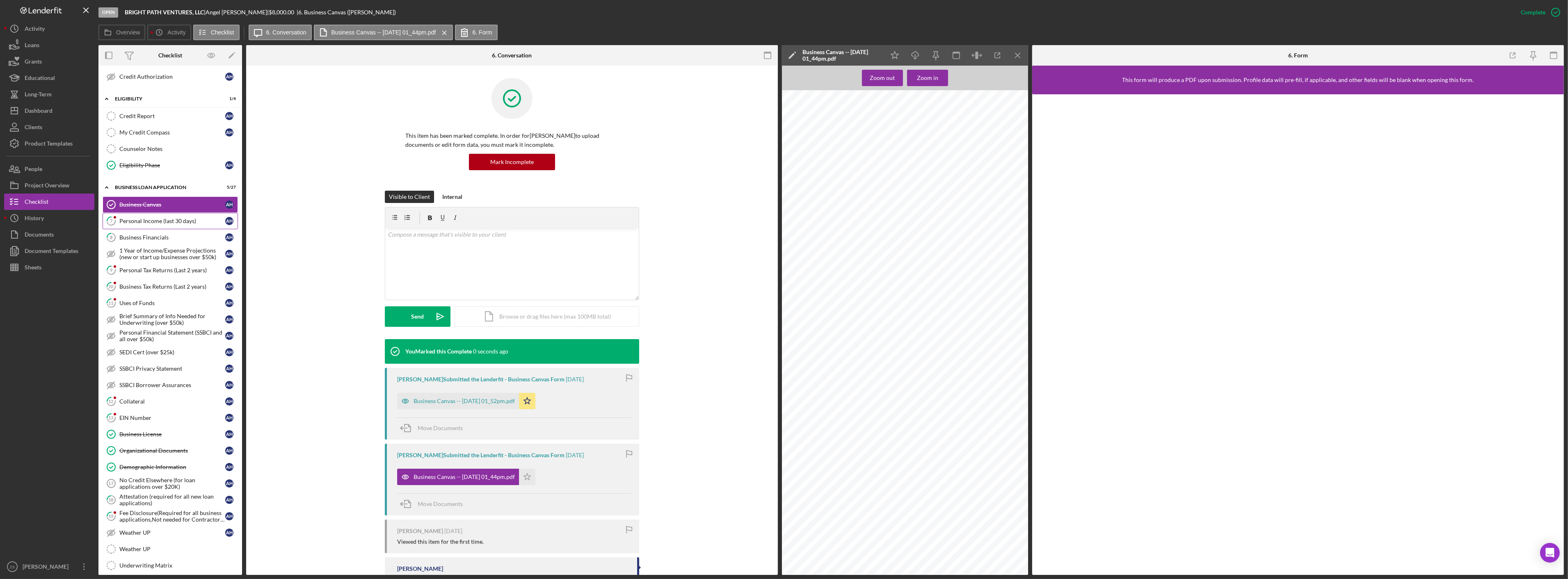
click at [159, 220] on div "Personal Income (last 30 days)" at bounding box center [172, 221] width 106 height 7
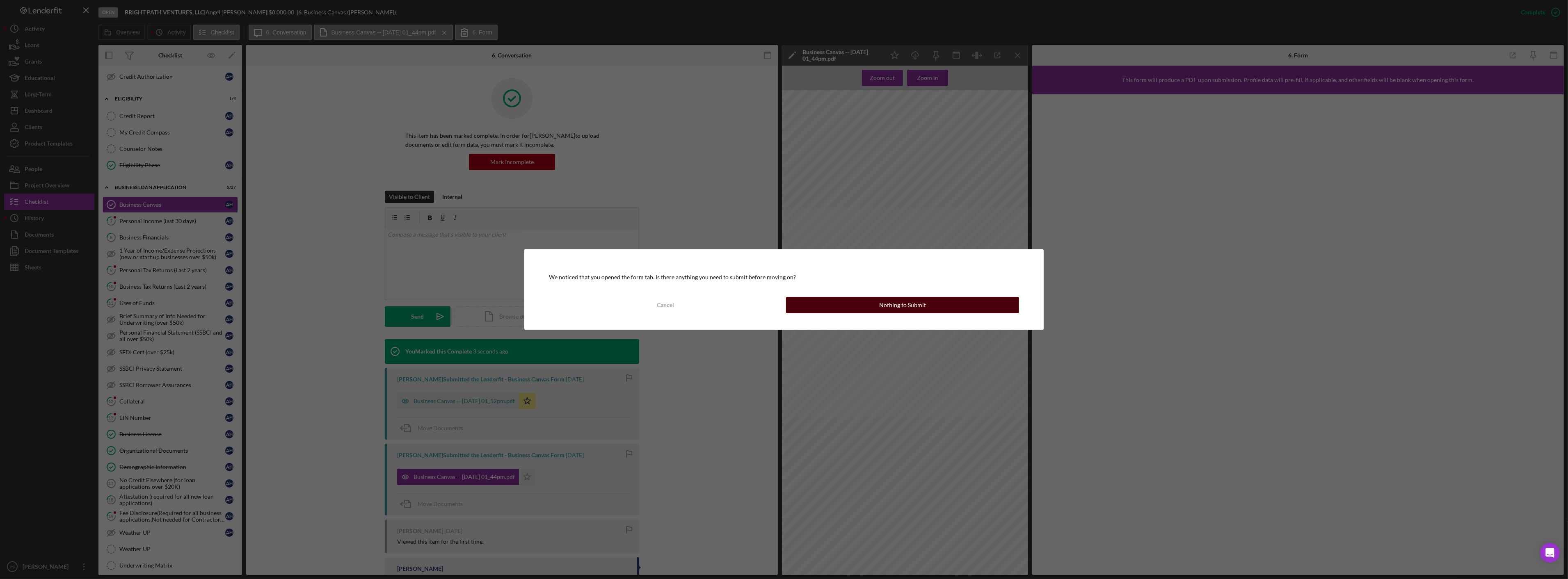
click at [860, 305] on button "Nothing to Submit" at bounding box center [902, 305] width 233 height 16
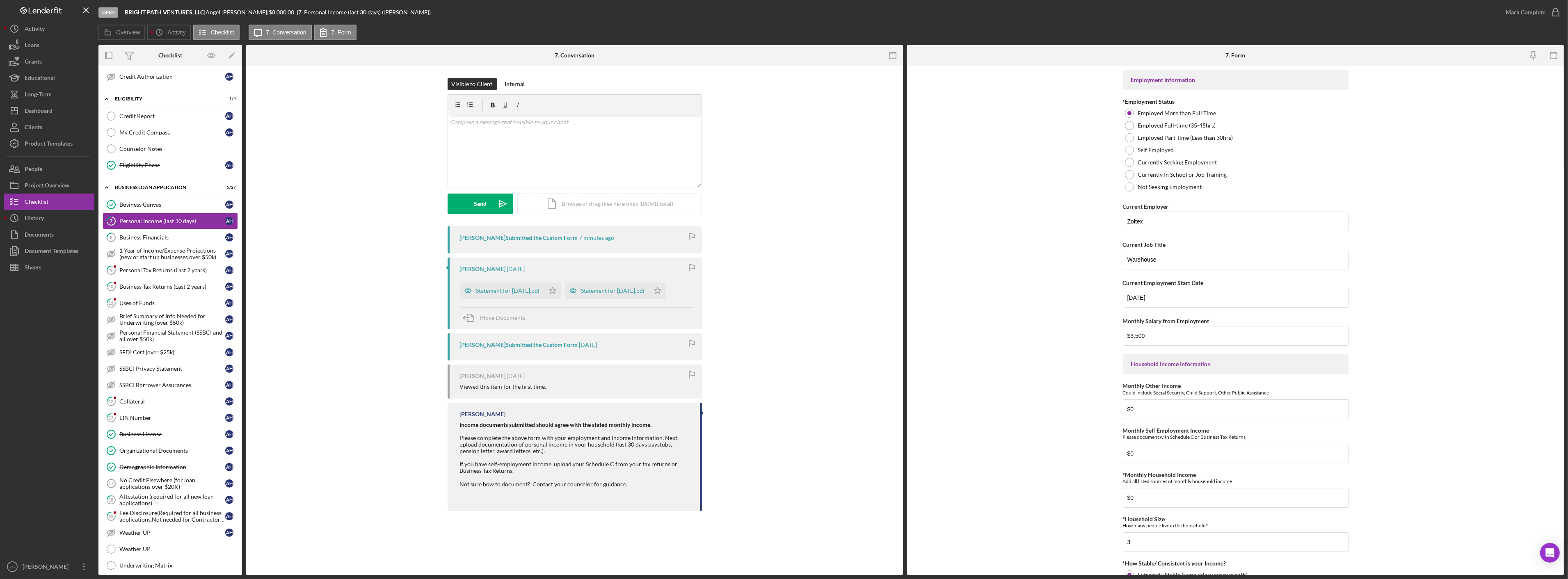
click at [565, 292] on div "Statement for [DATE].pdf Icon/Star" at bounding box center [513, 289] width 105 height 21
click at [561, 296] on icon "Icon/Star" at bounding box center [552, 290] width 16 height 16
click at [1514, 12] on div "Mark Complete" at bounding box center [1525, 12] width 40 height 16
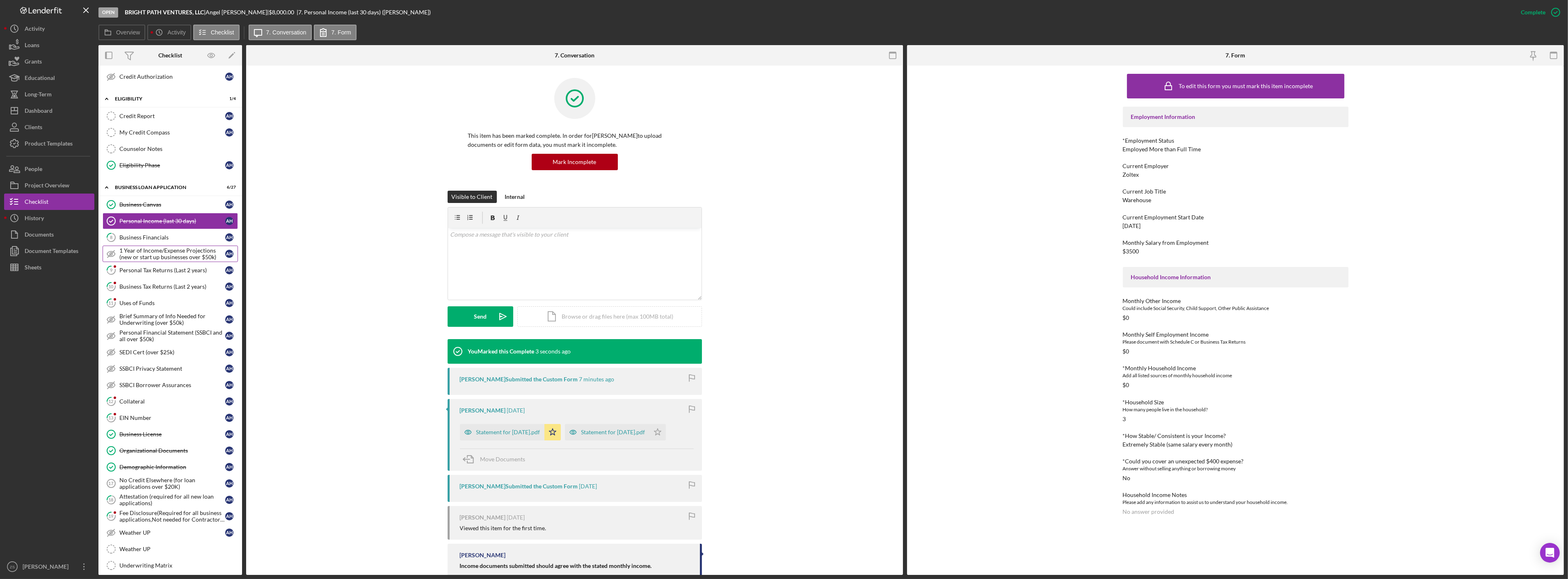
click at [140, 247] on link "1 Year of Income/Expense Projections (new or start up businesses over $50k) 1 Y…" at bounding box center [170, 254] width 135 height 16
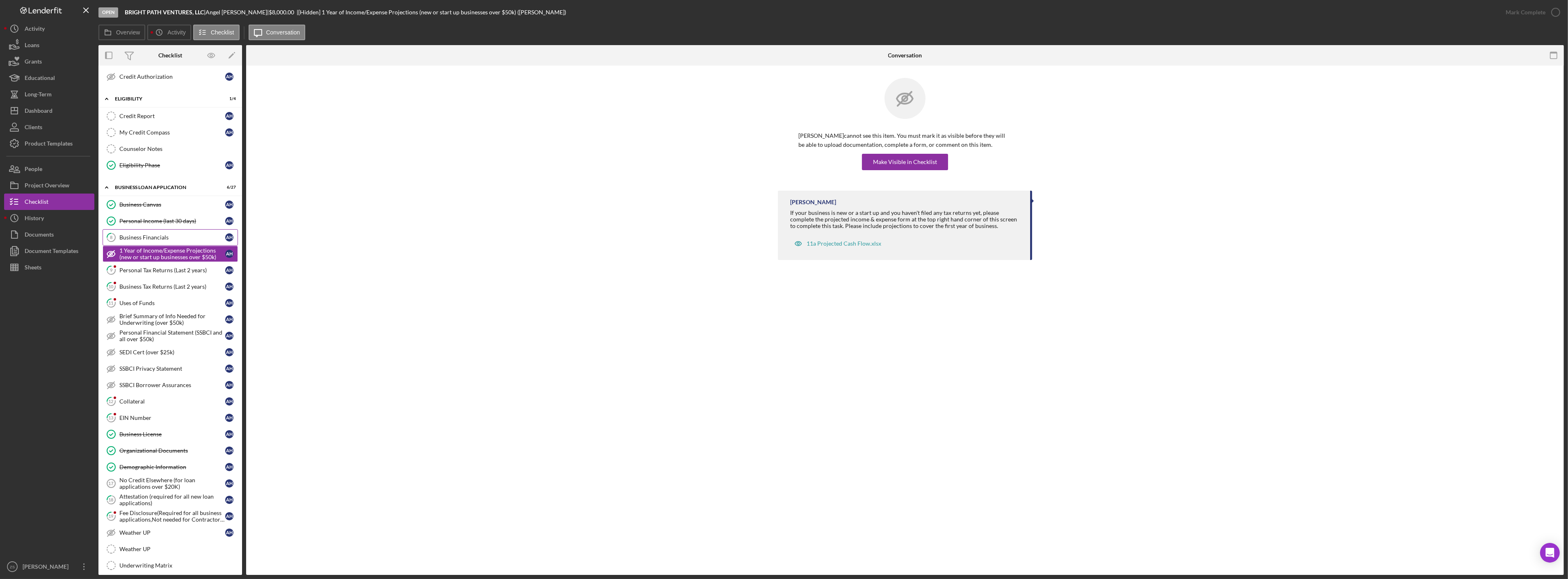
click at [147, 240] on div "Business Financials" at bounding box center [172, 237] width 106 height 7
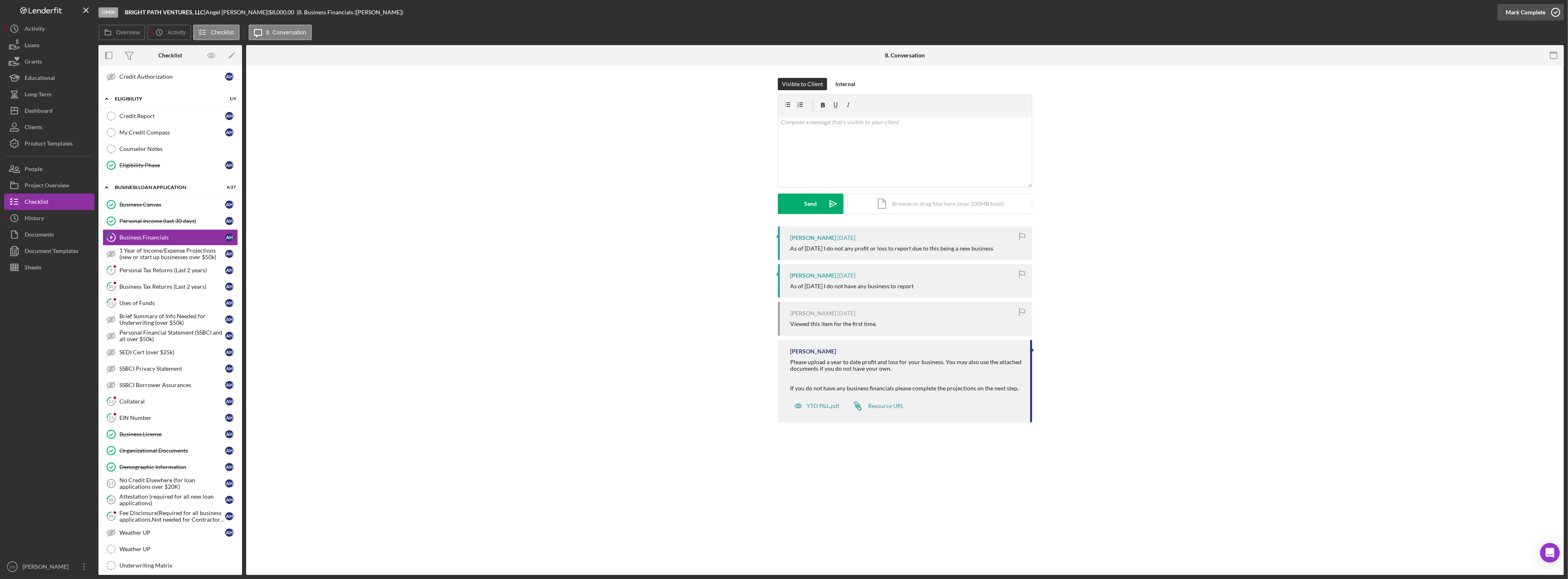
click at [1522, 16] on div "Mark Complete" at bounding box center [1525, 12] width 40 height 16
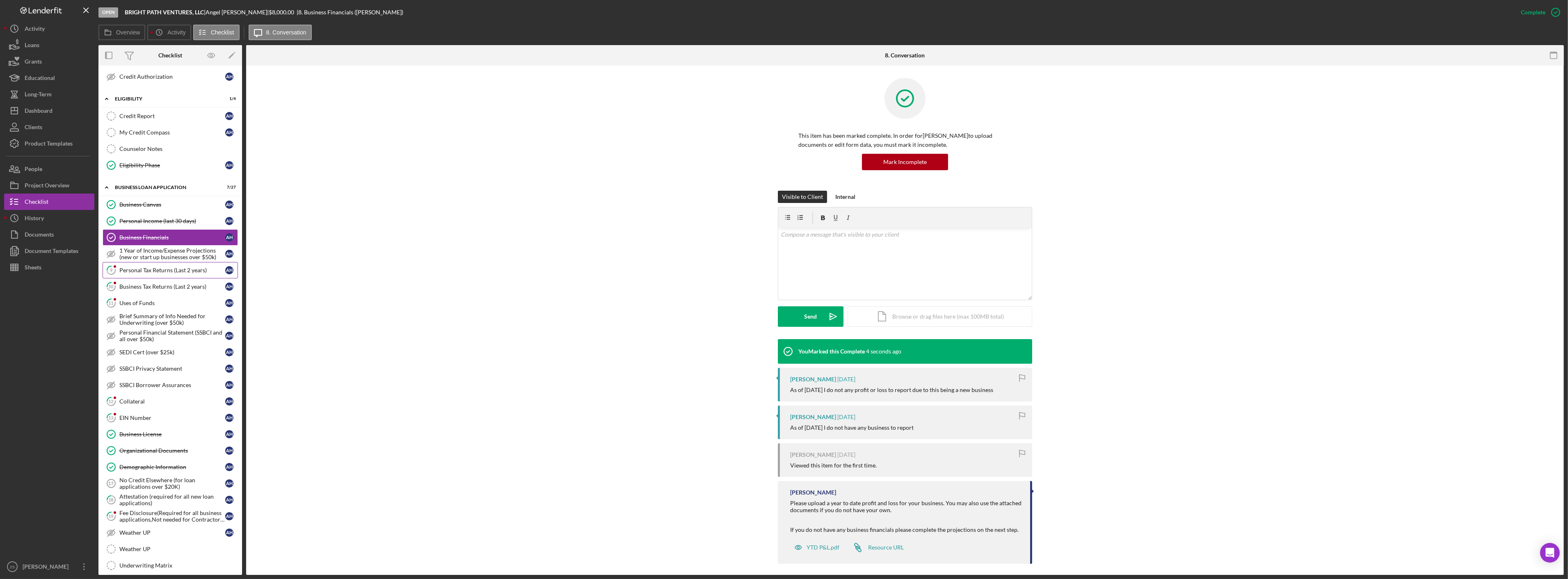
click at [136, 276] on link "9 Personal Tax Returns (Last 2 years) A H" at bounding box center [170, 270] width 135 height 16
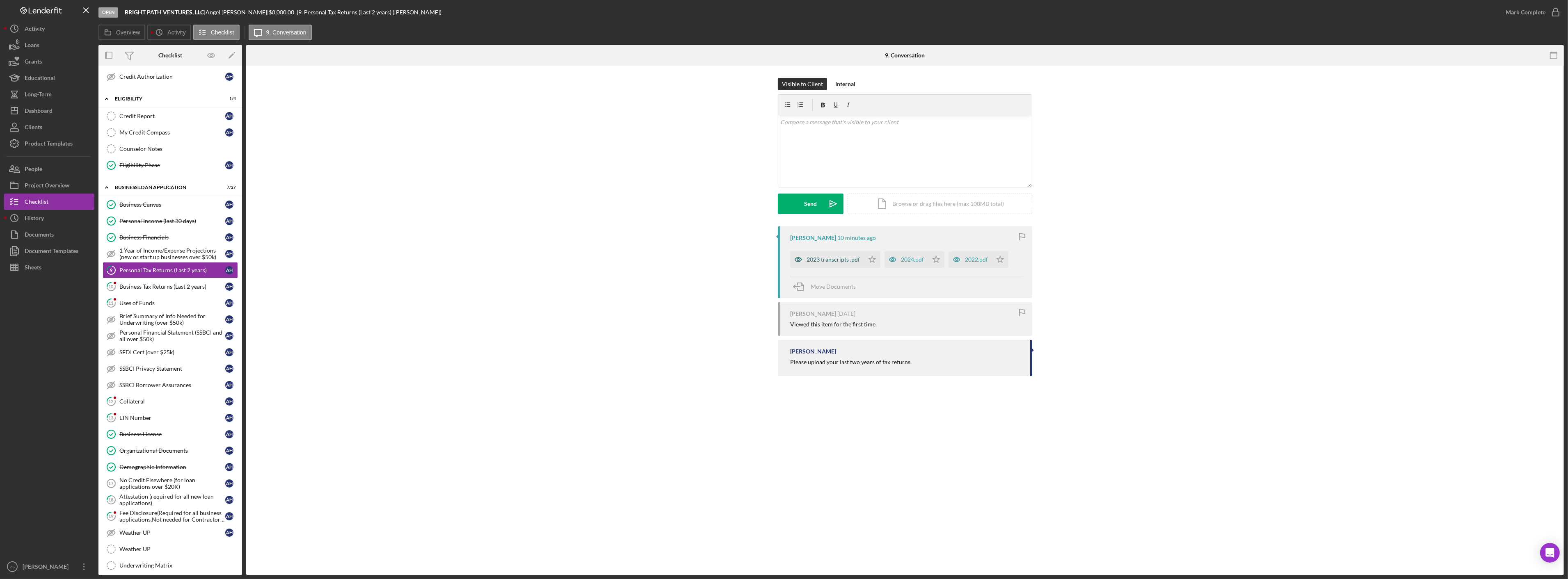
click at [832, 264] on div "2023 transcripts .pdf" at bounding box center [827, 259] width 74 height 16
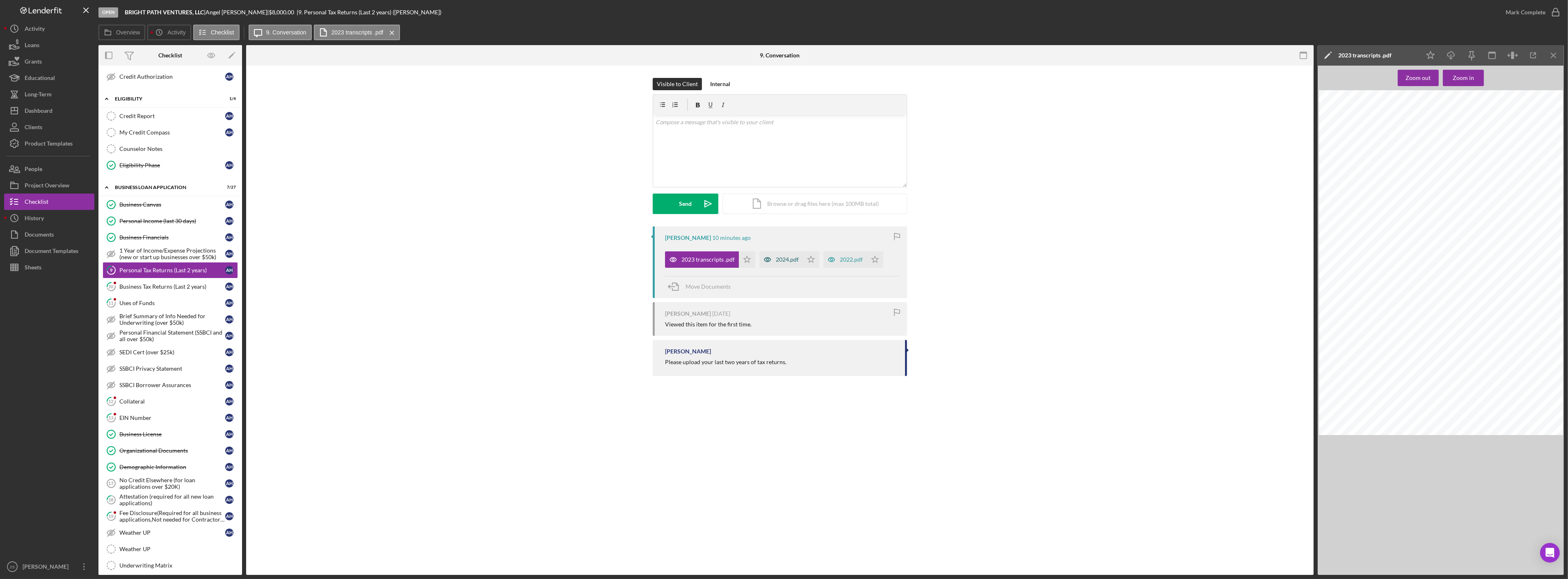
click at [788, 266] on div "2024.pdf" at bounding box center [781, 259] width 43 height 16
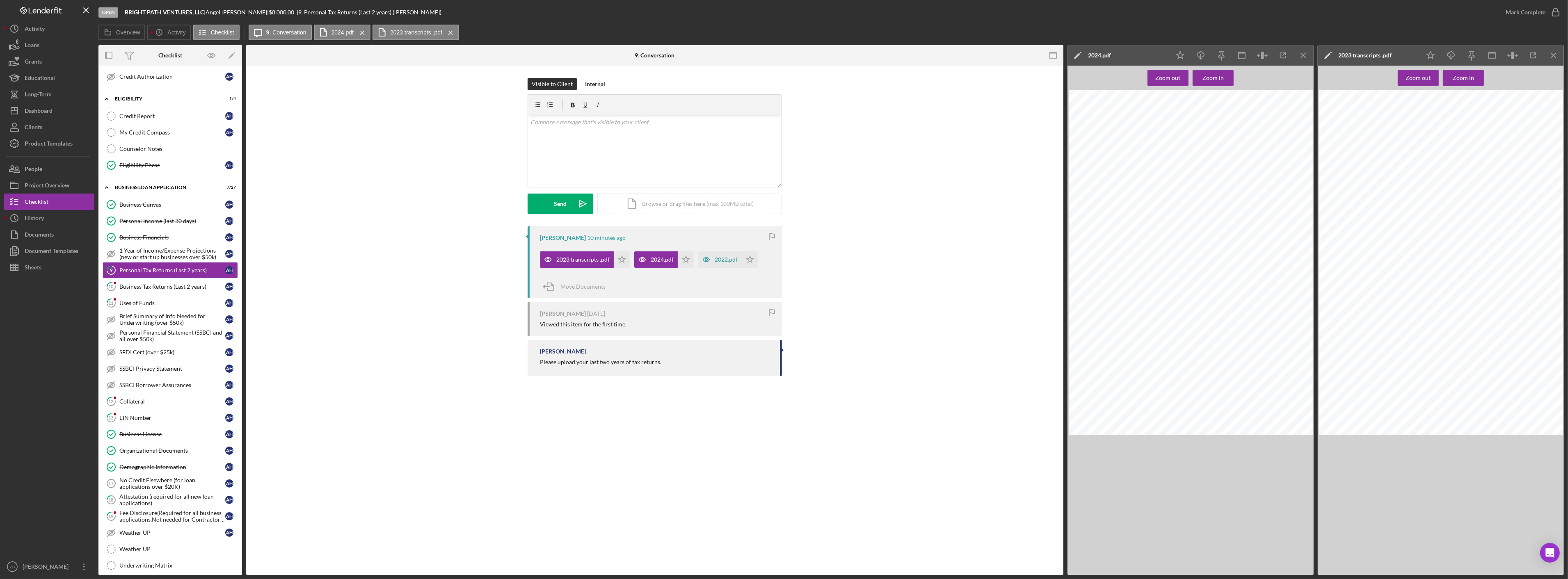
click at [724, 251] on div "2022.pdf" at bounding box center [719, 259] width 43 height 16
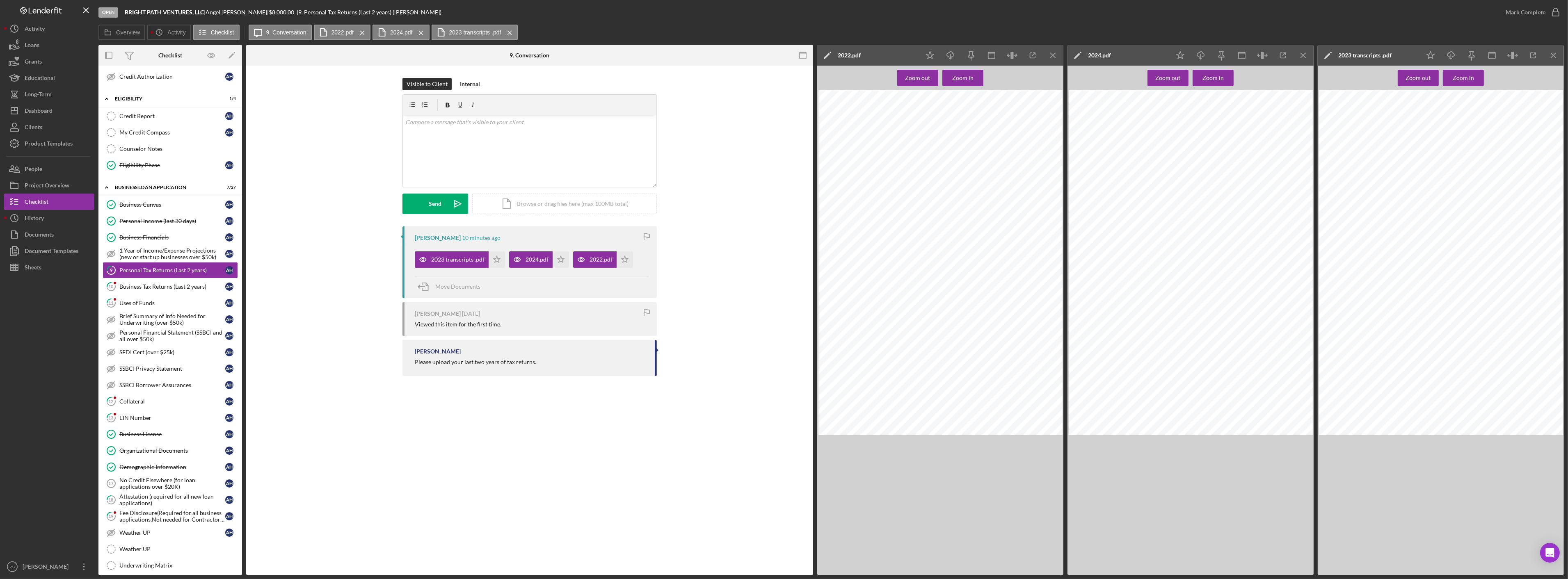
scroll to position [1, 0]
click at [555, 256] on icon "Icon/Star" at bounding box center [561, 259] width 16 height 16
click at [1540, 13] on div "Mark Complete" at bounding box center [1525, 12] width 40 height 16
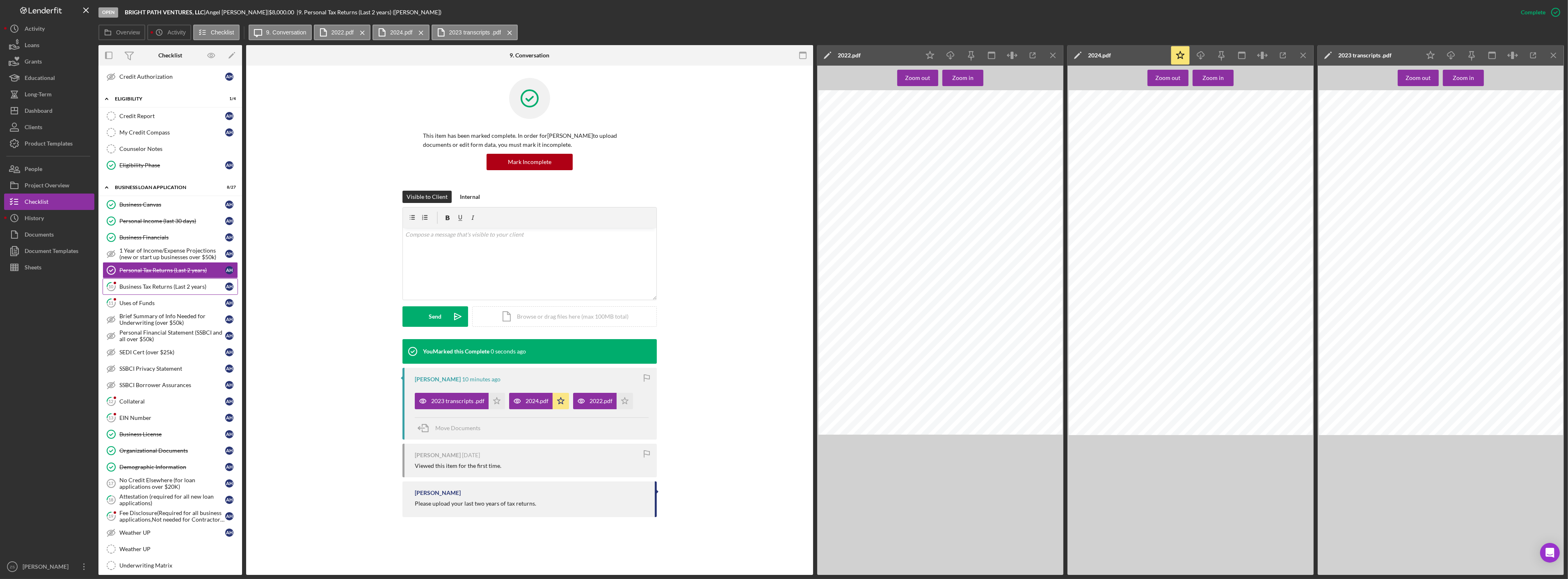
click at [158, 284] on link "10 Business Tax Returns (Last 2 years) A H" at bounding box center [170, 286] width 135 height 16
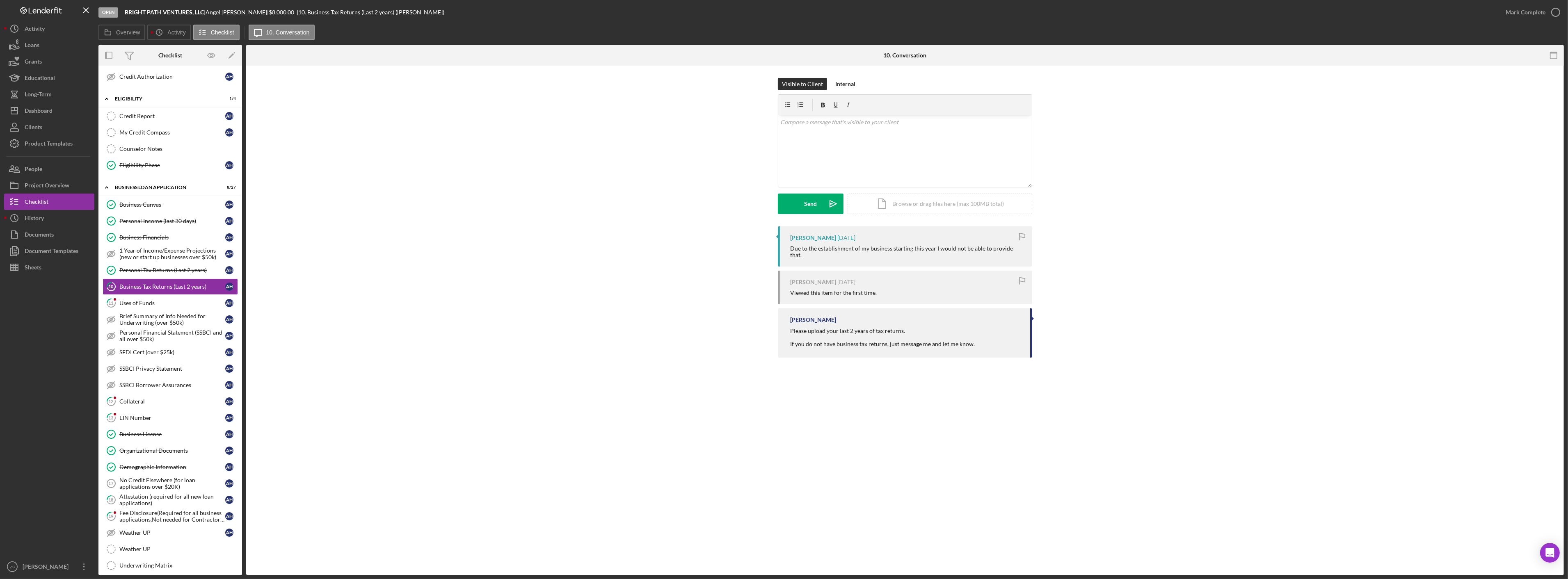
click at [1535, 2] on div "Mark Complete" at bounding box center [1530, 12] width 66 height 24
click at [1528, 9] on div "Mark Complete" at bounding box center [1525, 12] width 40 height 16
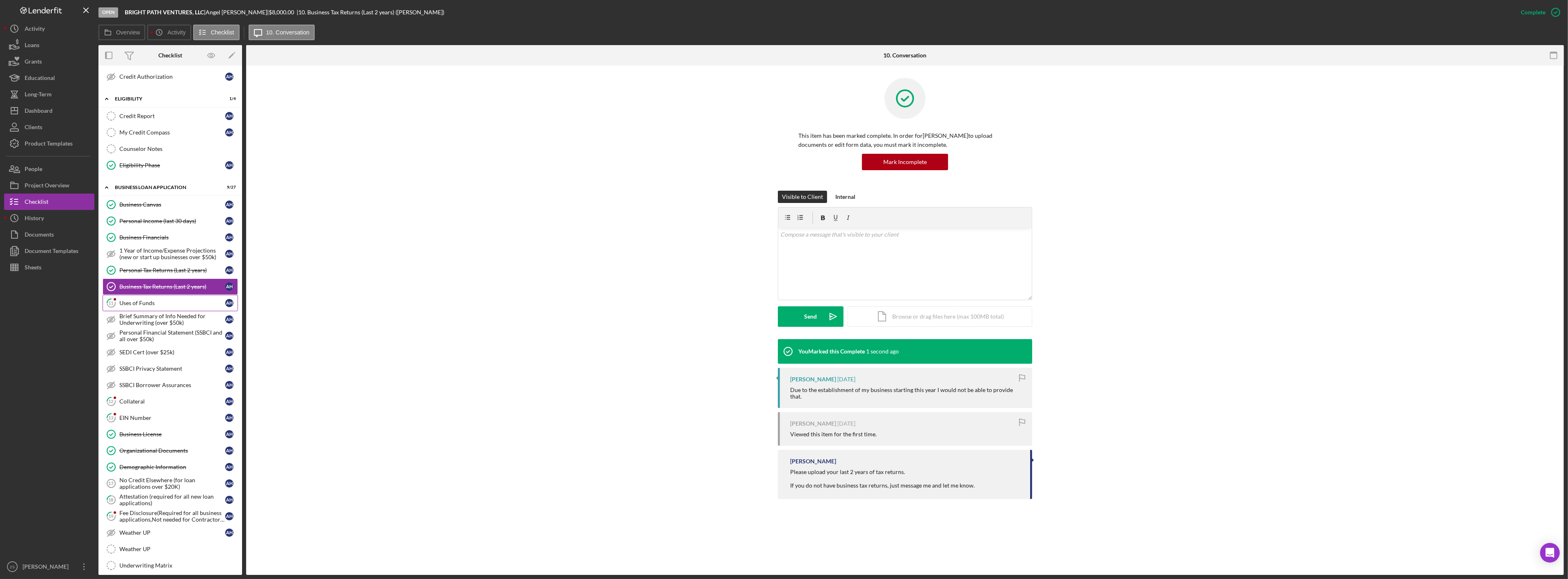
click at [152, 306] on div "Uses of Funds" at bounding box center [172, 303] width 106 height 7
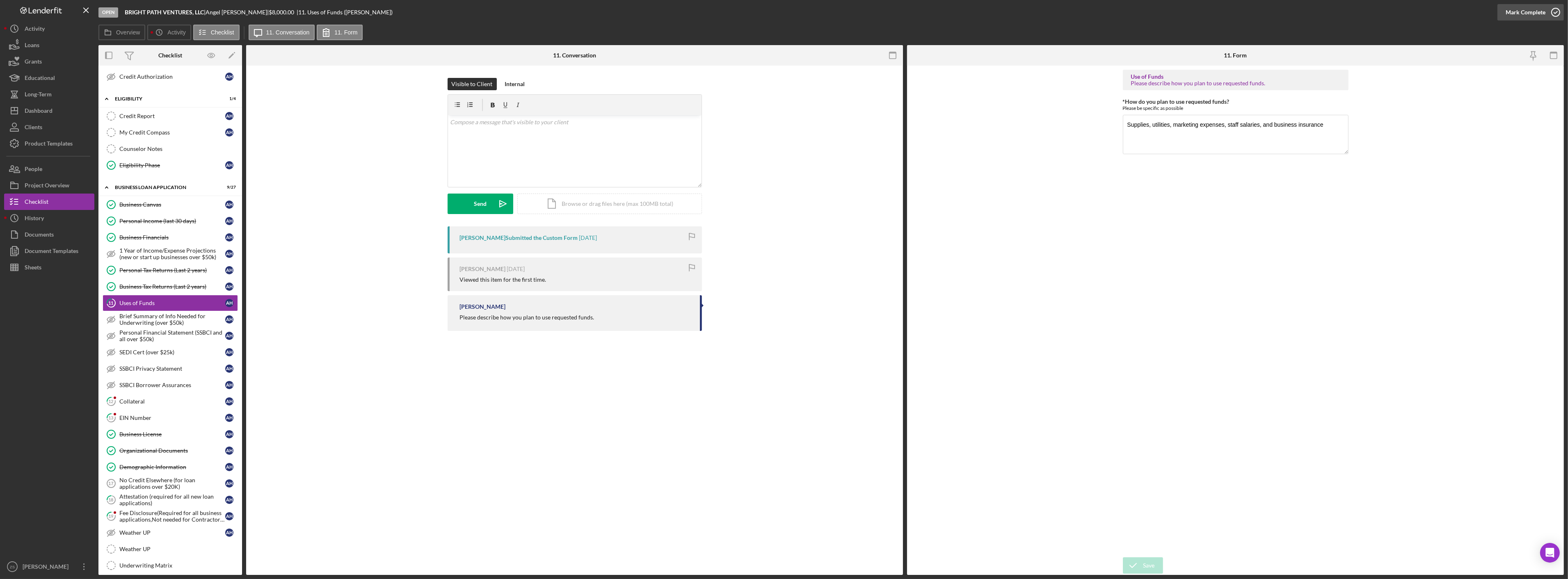
click at [1516, 10] on div "Mark Complete" at bounding box center [1525, 12] width 40 height 16
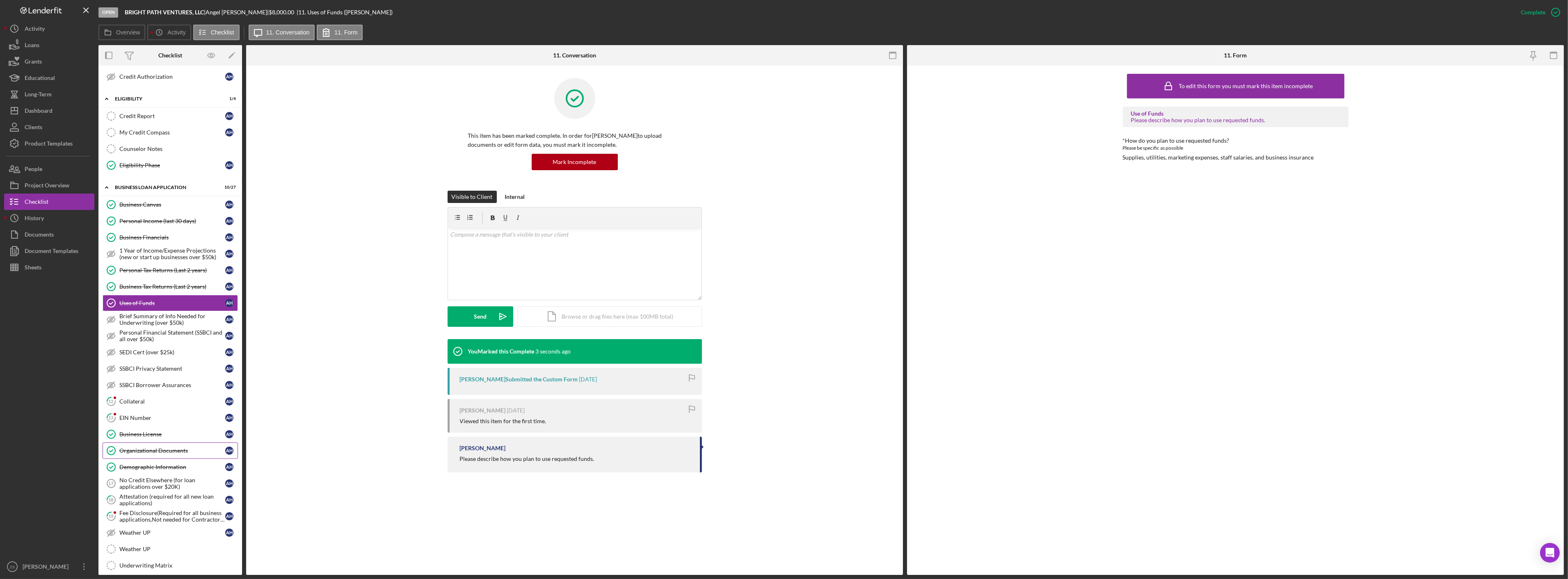
scroll to position [273, 0]
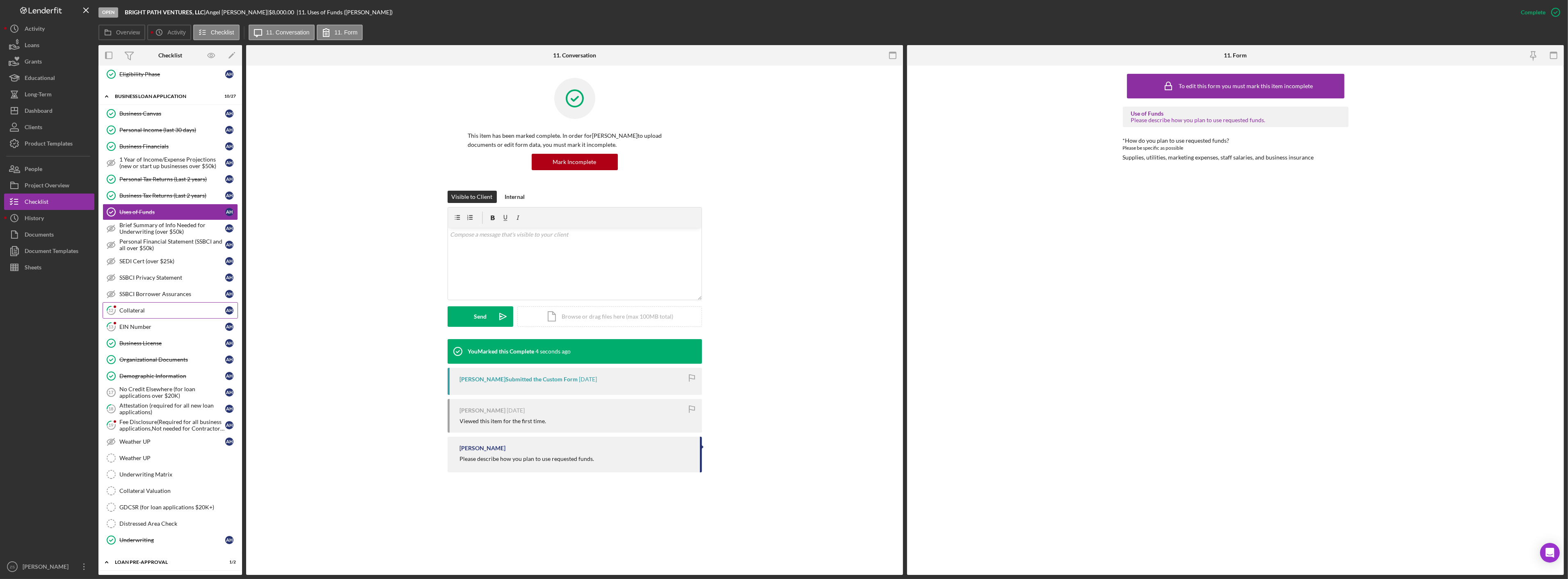
click at [143, 311] on div "Collateral" at bounding box center [172, 310] width 106 height 7
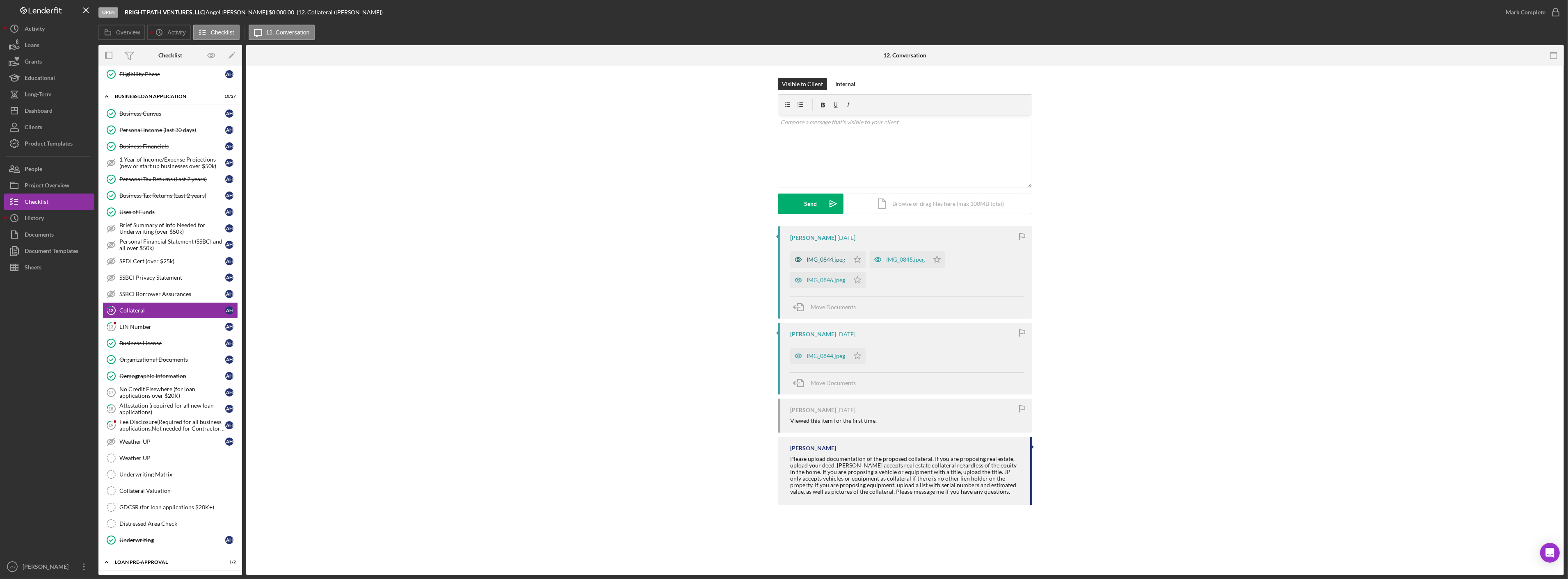
click at [836, 259] on div "IMG_0844.jpeg" at bounding box center [825, 259] width 38 height 7
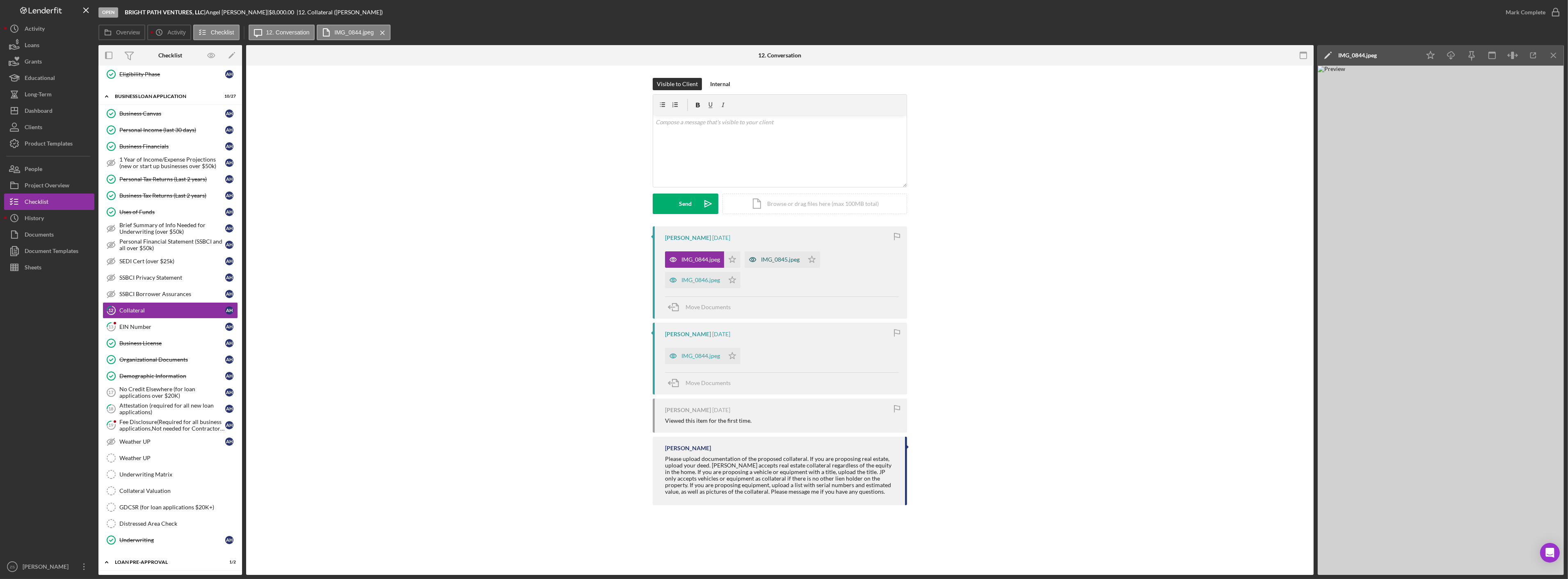
click at [786, 257] on div "IMG_0845.jpeg" at bounding box center [780, 259] width 38 height 7
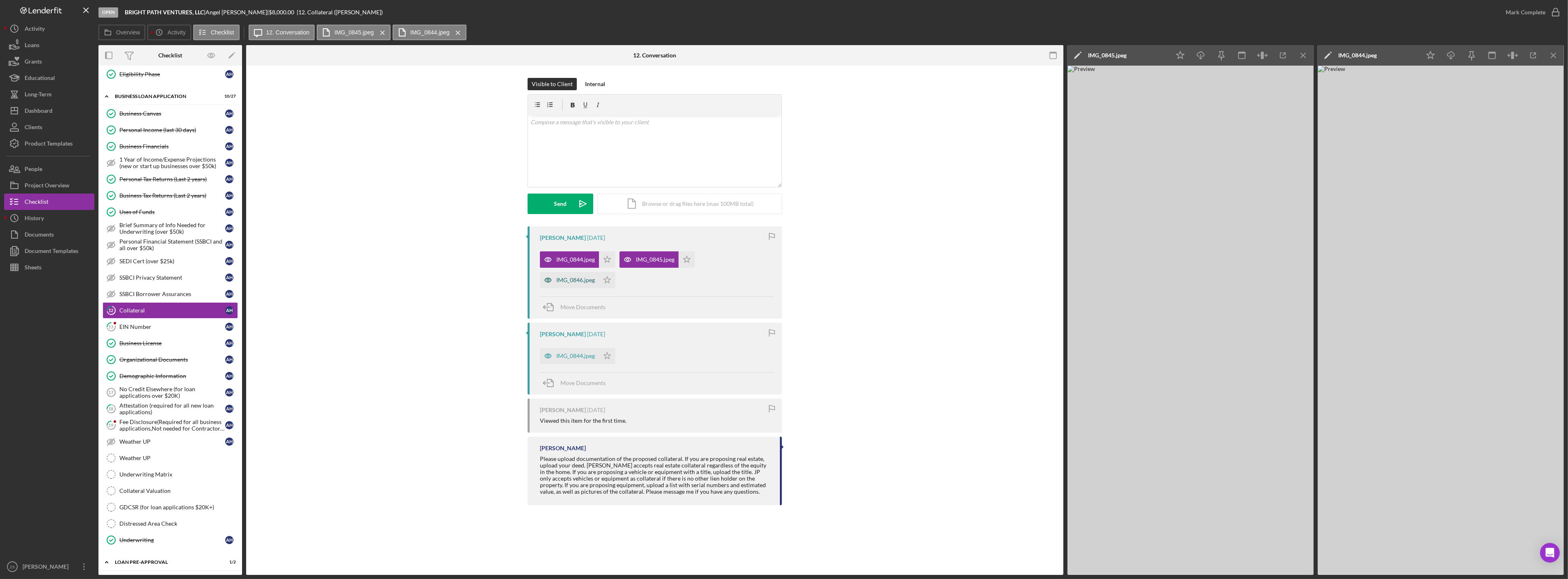
click at [575, 280] on div "IMG_0846.jpeg" at bounding box center [575, 280] width 38 height 7
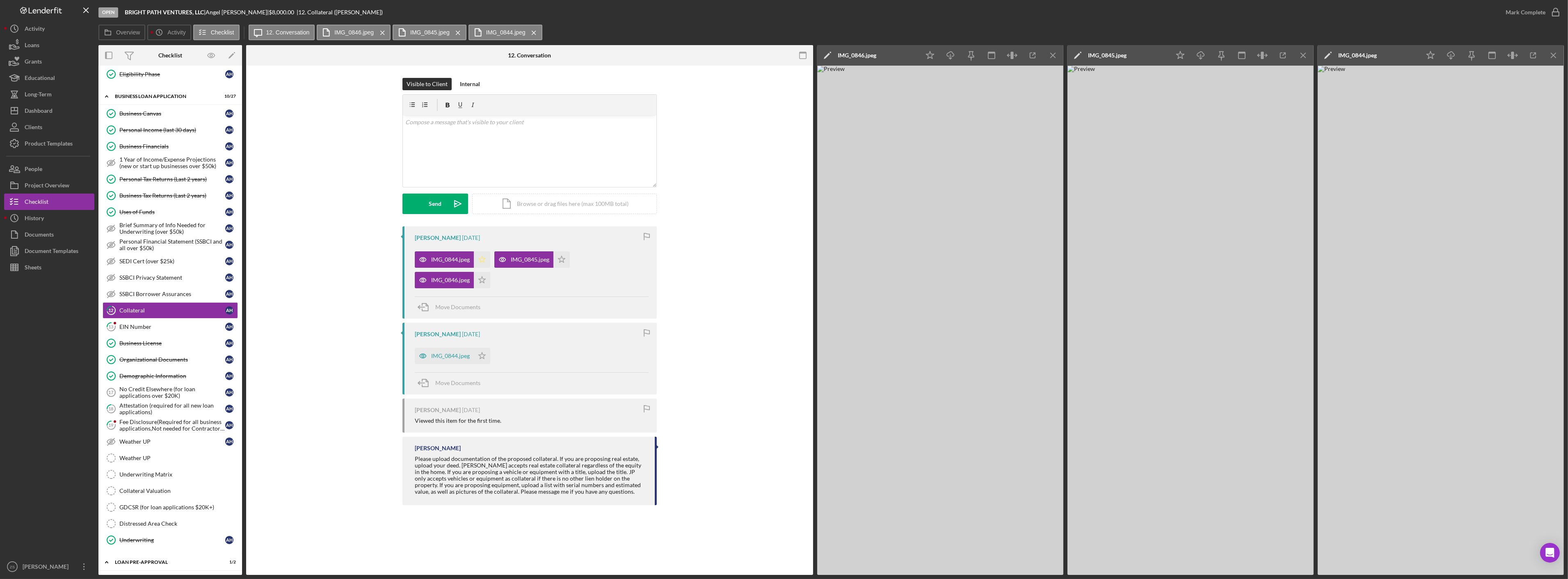
click at [481, 261] on icon "Icon/Star" at bounding box center [481, 259] width 16 height 16
click at [1530, 9] on div "Mark Complete" at bounding box center [1525, 12] width 40 height 16
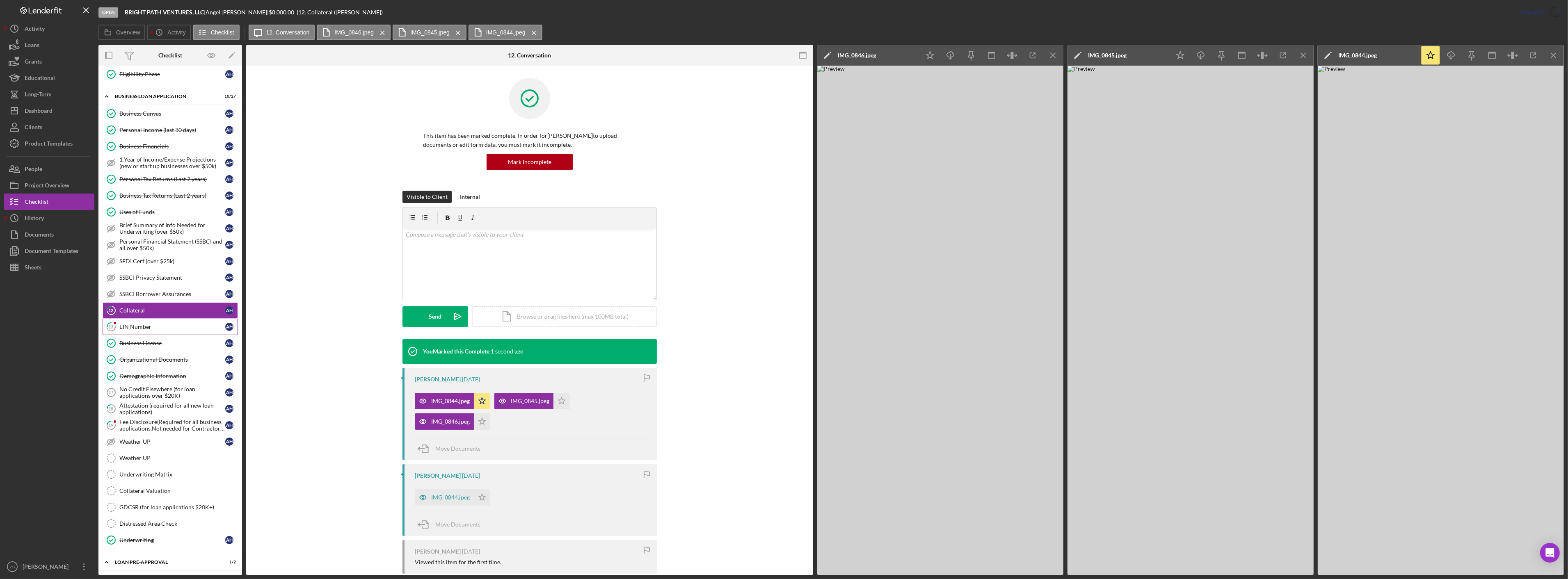
click at [155, 325] on div "EIN Number" at bounding box center [172, 327] width 106 height 7
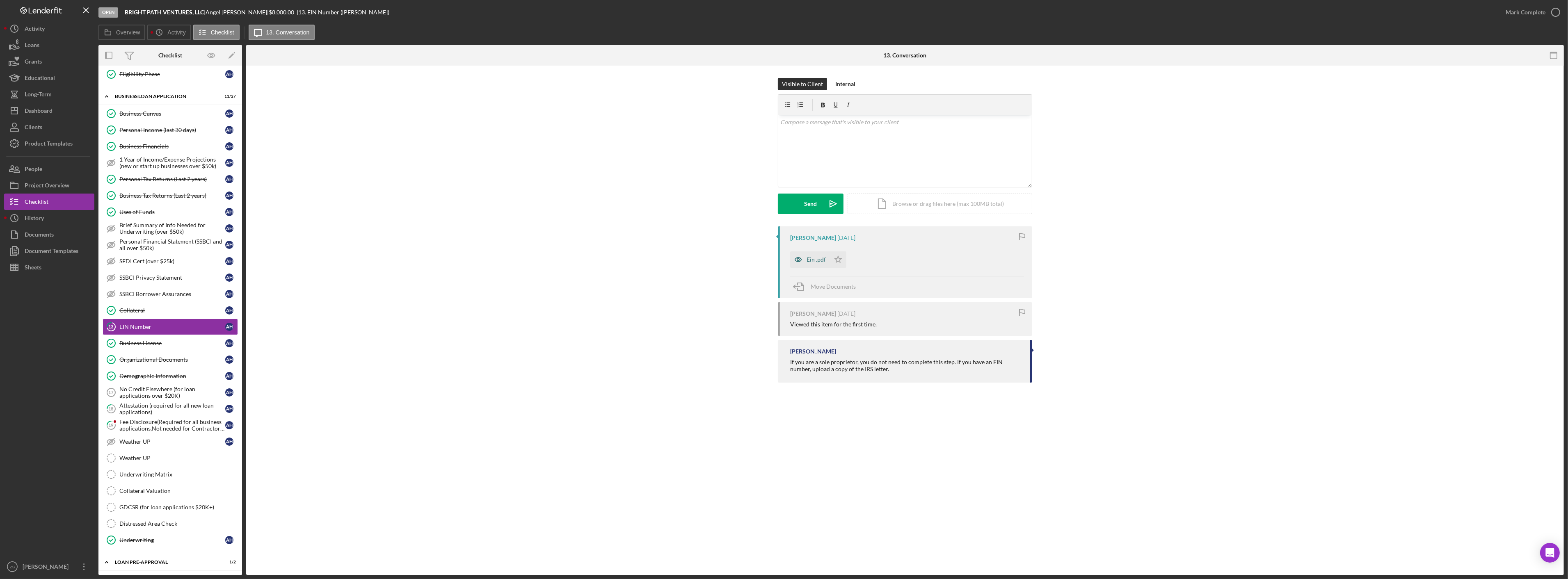
click at [819, 258] on div "Ein .pdf" at bounding box center [816, 259] width 19 height 7
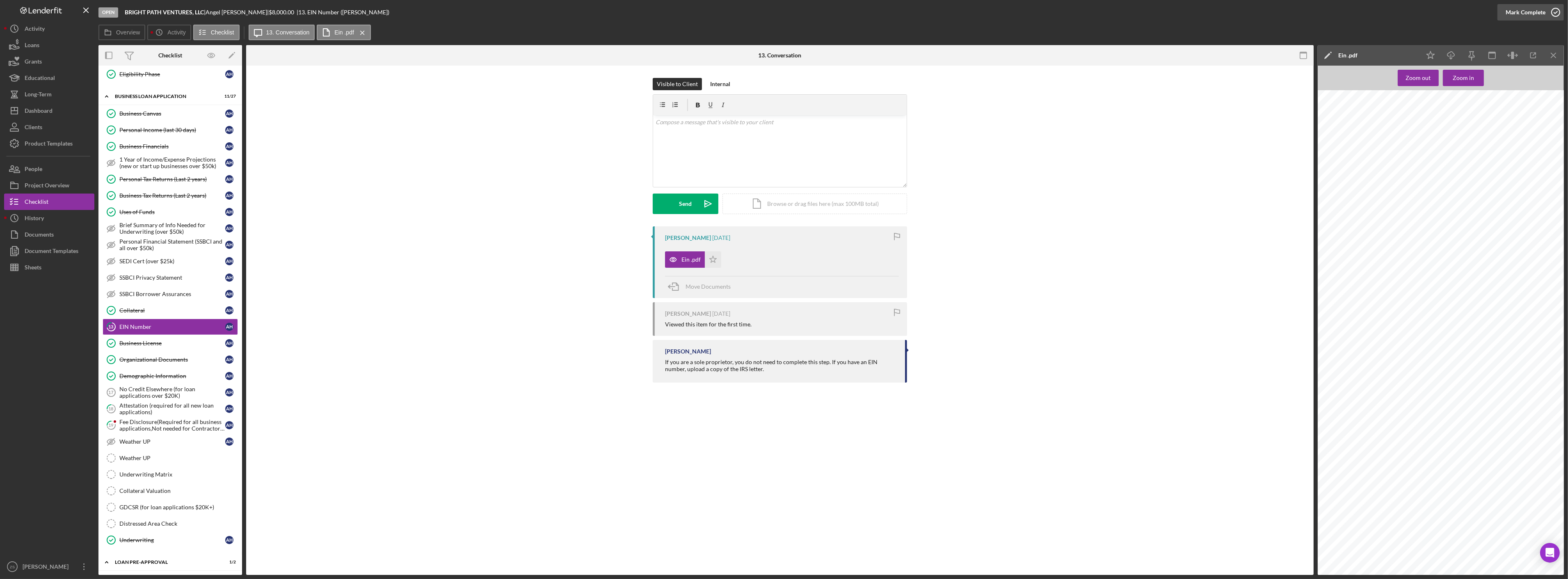
click at [1542, 9] on div "Mark Complete" at bounding box center [1525, 12] width 40 height 16
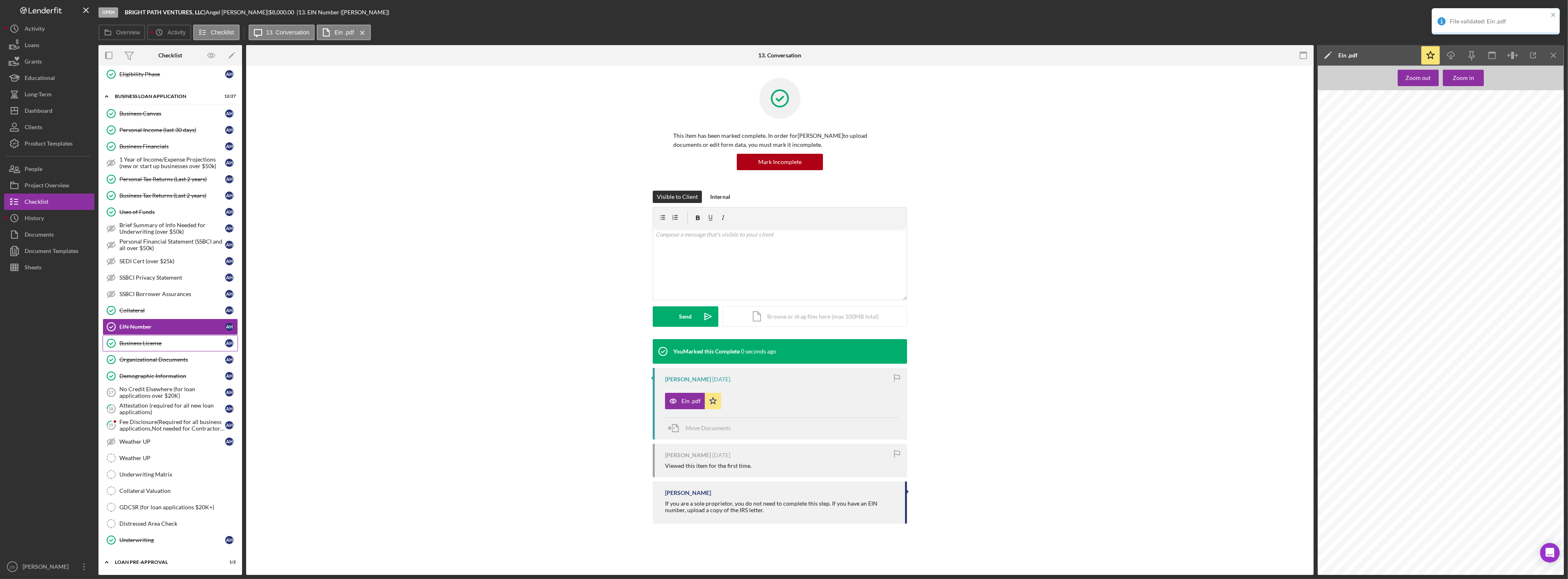
scroll to position [364, 0]
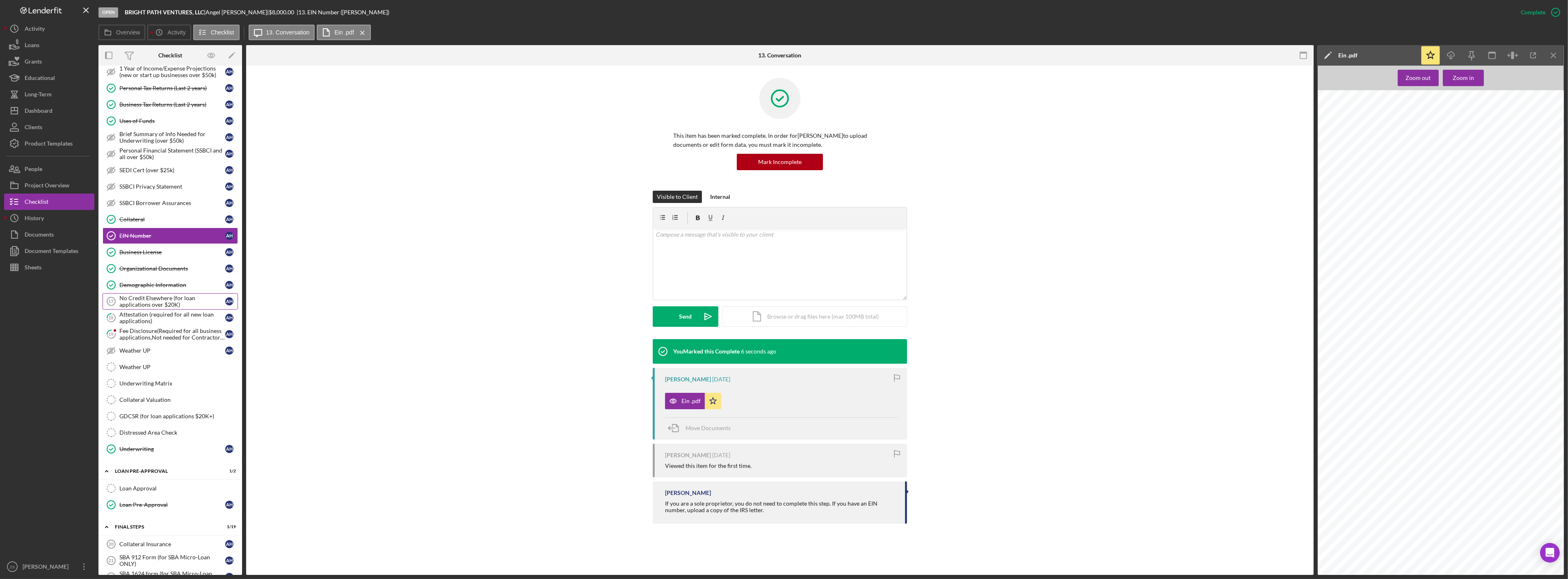
click at [161, 303] on div "No Credit Elsewhere (for loan applications over $20K)" at bounding box center [172, 302] width 106 height 13
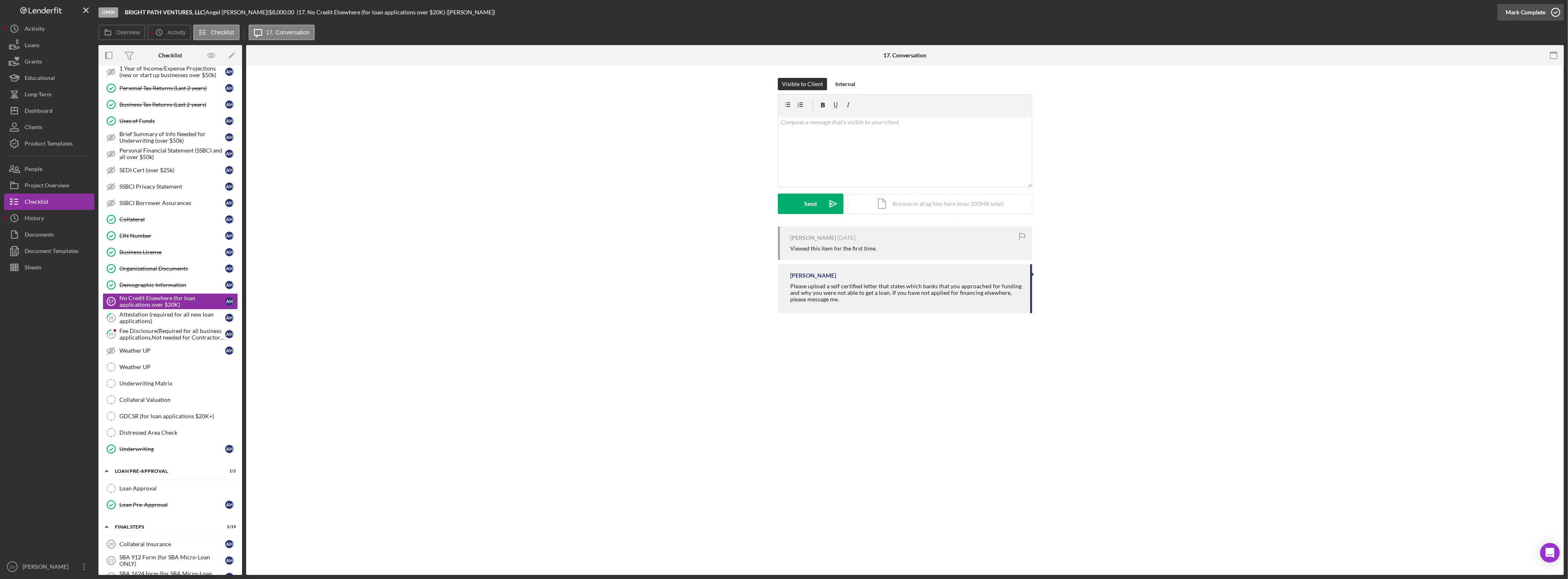
click at [1540, 13] on div "Mark Complete" at bounding box center [1525, 12] width 40 height 16
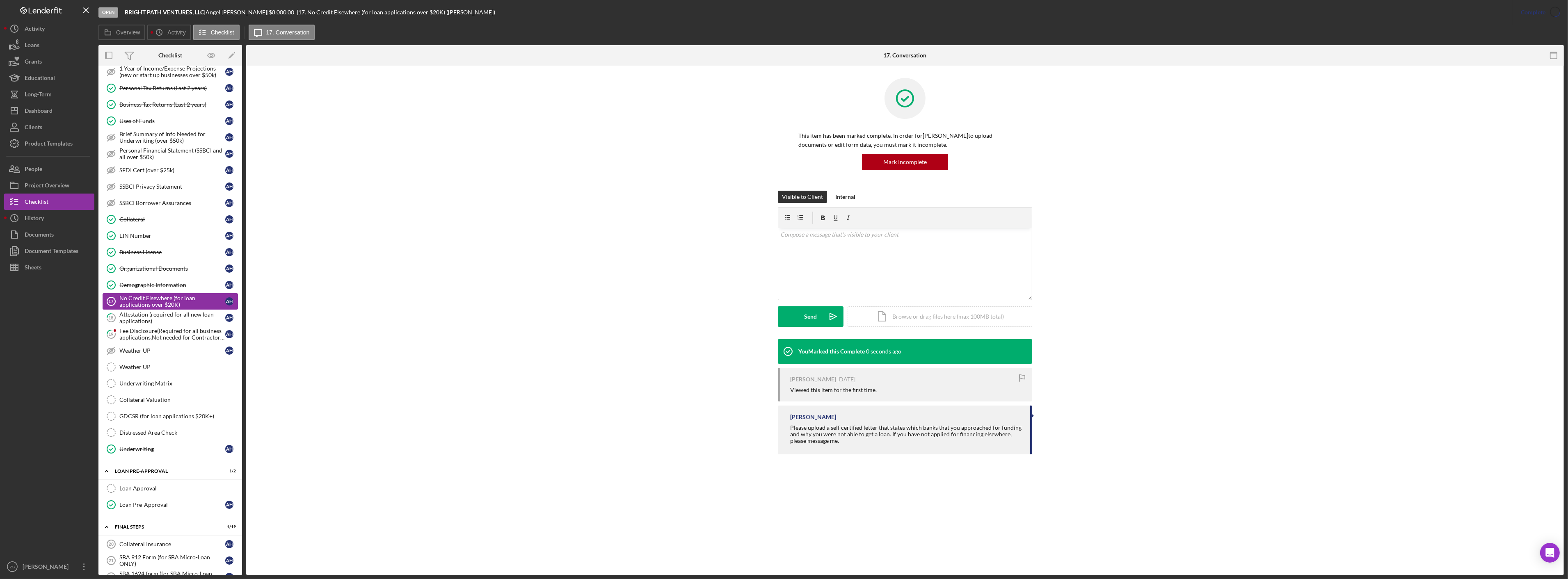
click at [140, 313] on link "18 Attestation (required for all new loan applications) A H" at bounding box center [170, 317] width 135 height 16
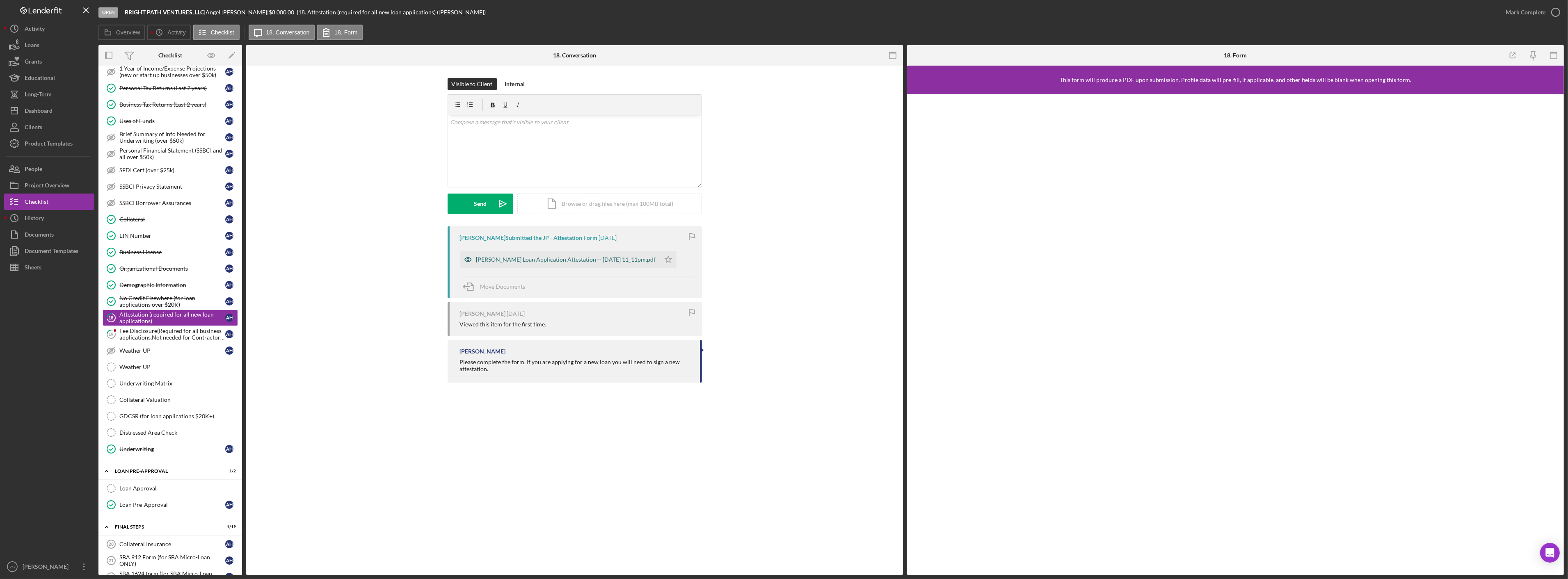
click at [556, 267] on div "[PERSON_NAME] Loan Application Attestation -- [DATE] 11_11pm.pdf" at bounding box center [560, 259] width 200 height 16
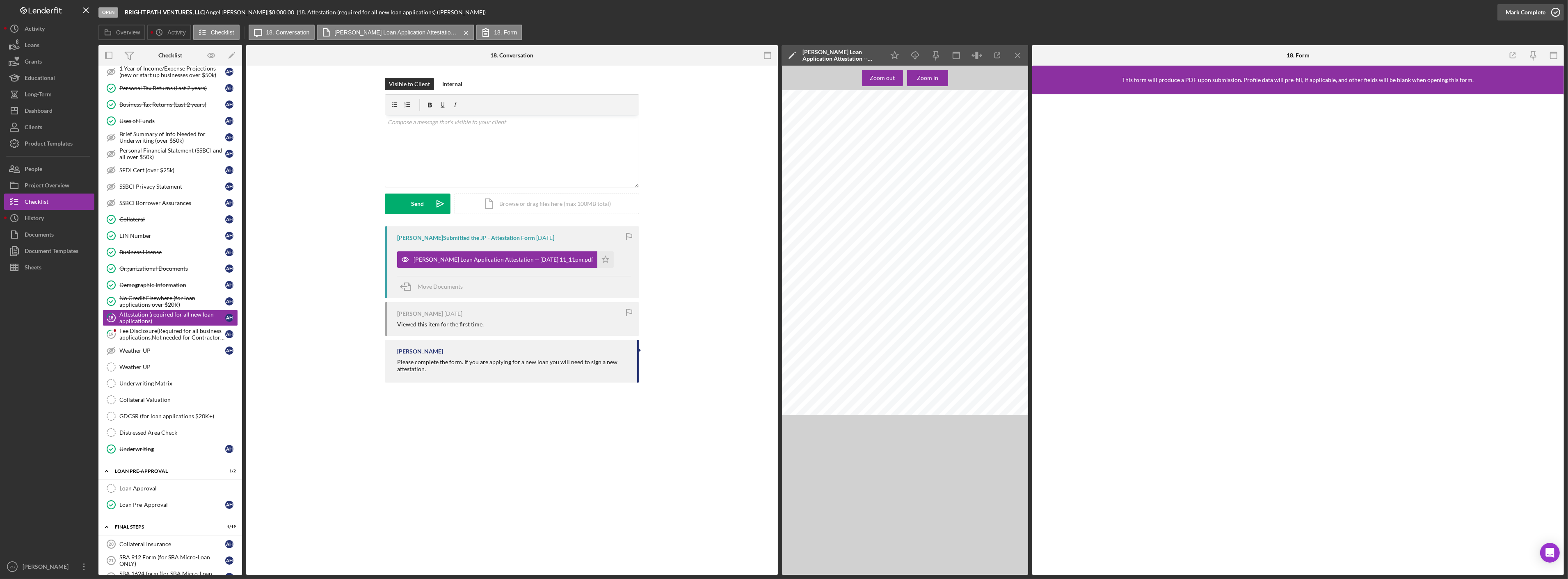
click at [1522, 10] on div "Mark Complete" at bounding box center [1525, 12] width 40 height 16
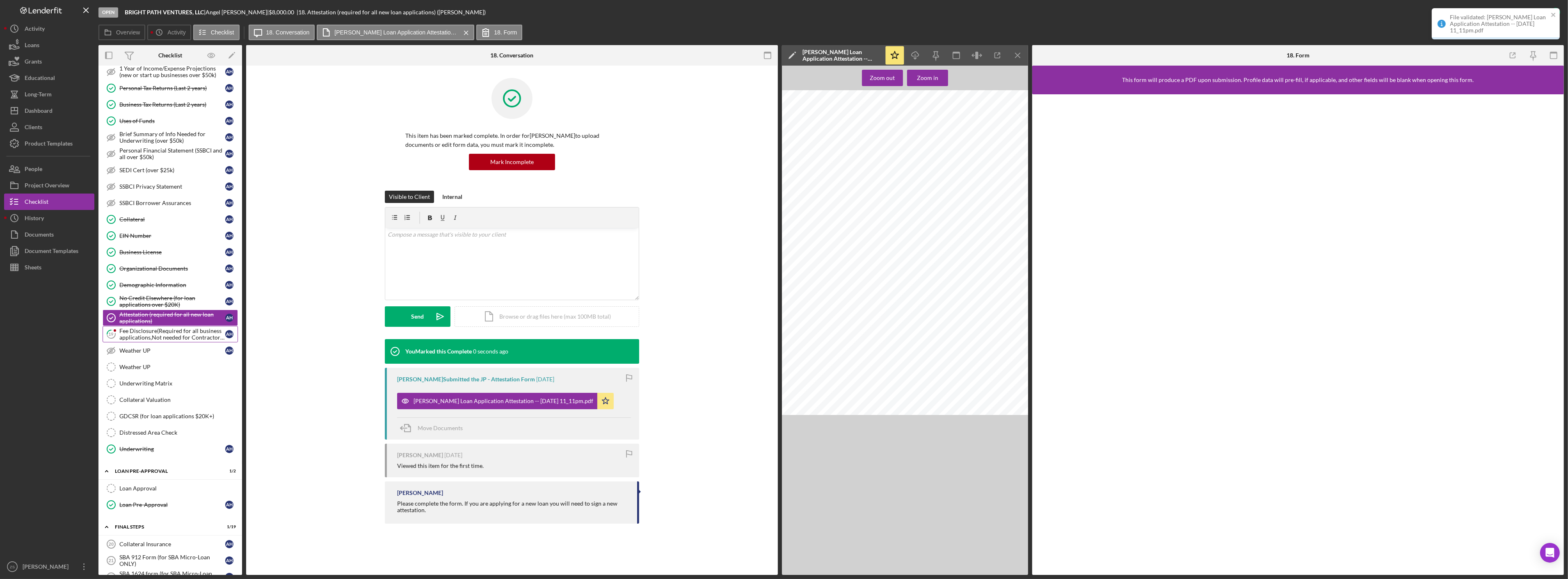
click at [160, 342] on link "19 Fee Disclosure(Required for all business applications,Not needed for Contrac…" at bounding box center [170, 334] width 135 height 16
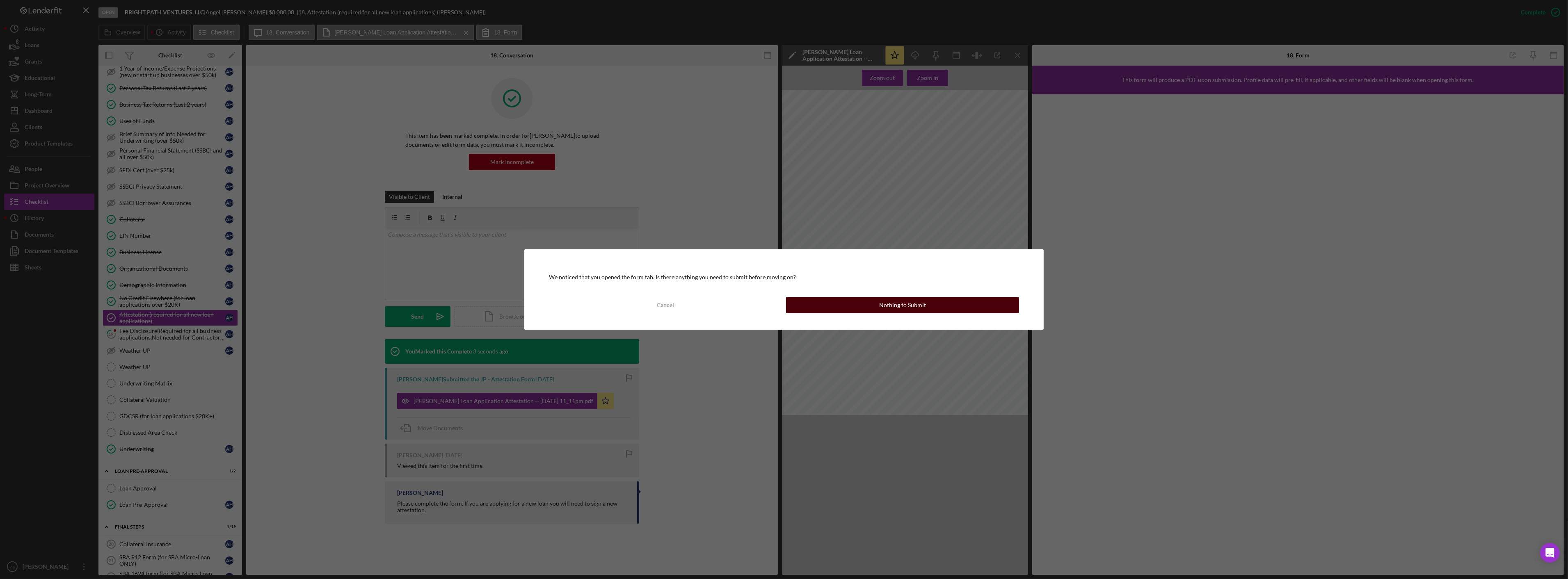
click at [864, 303] on button "Nothing to Submit" at bounding box center [902, 305] width 233 height 16
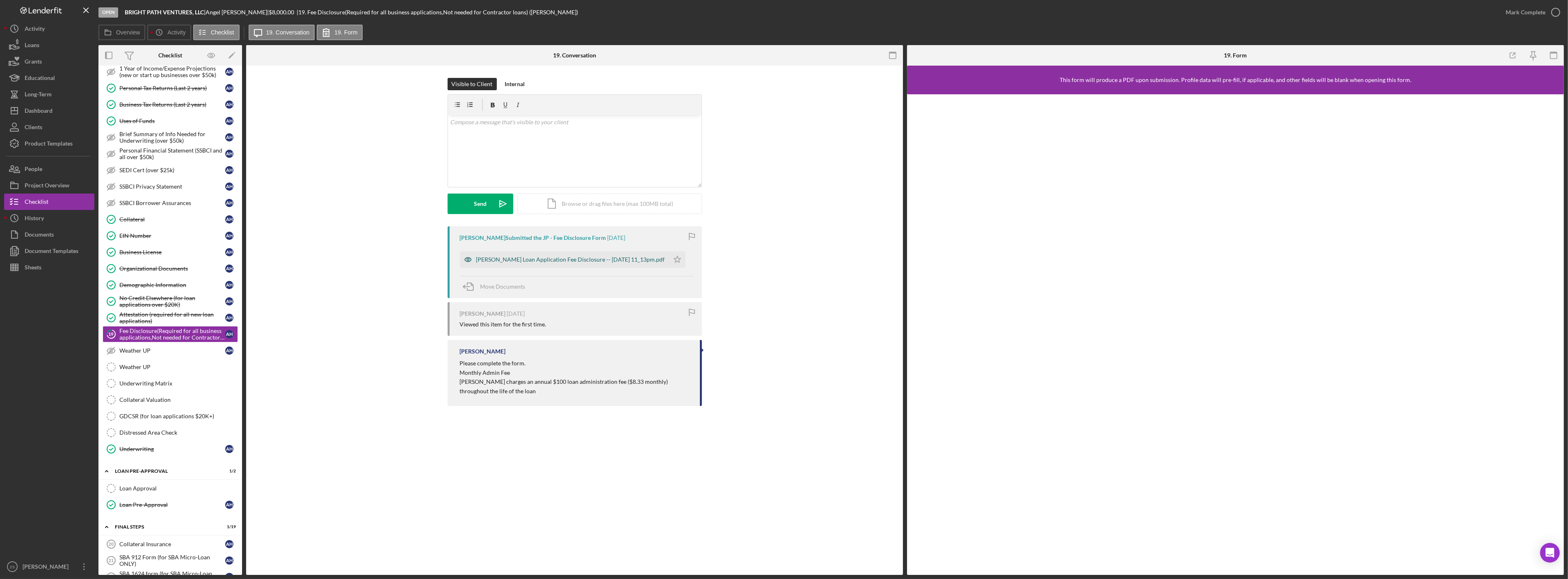
click at [564, 257] on div "[PERSON_NAME] Loan Application Fee Disclosure -- [DATE] 11_13pm.pdf" at bounding box center [571, 259] width 189 height 7
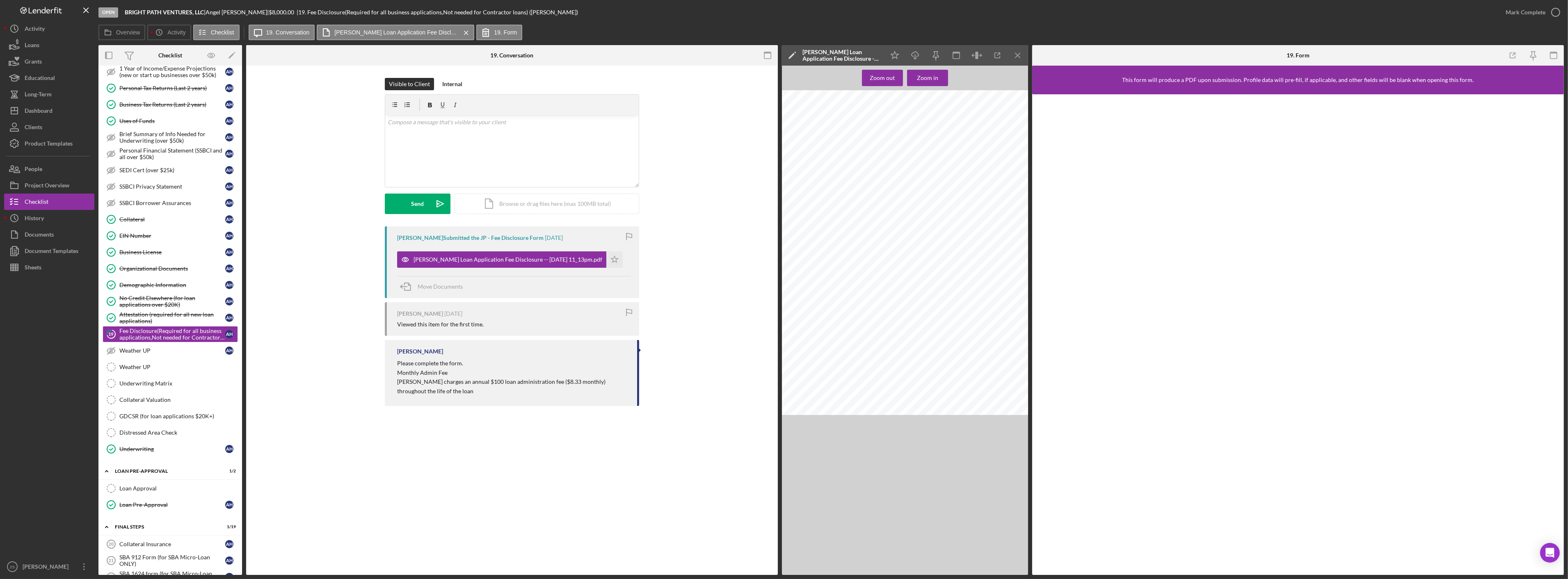
click at [1533, 23] on div "Mark Complete" at bounding box center [1530, 12] width 66 height 24
click at [1535, 10] on div "Mark Complete" at bounding box center [1525, 12] width 40 height 16
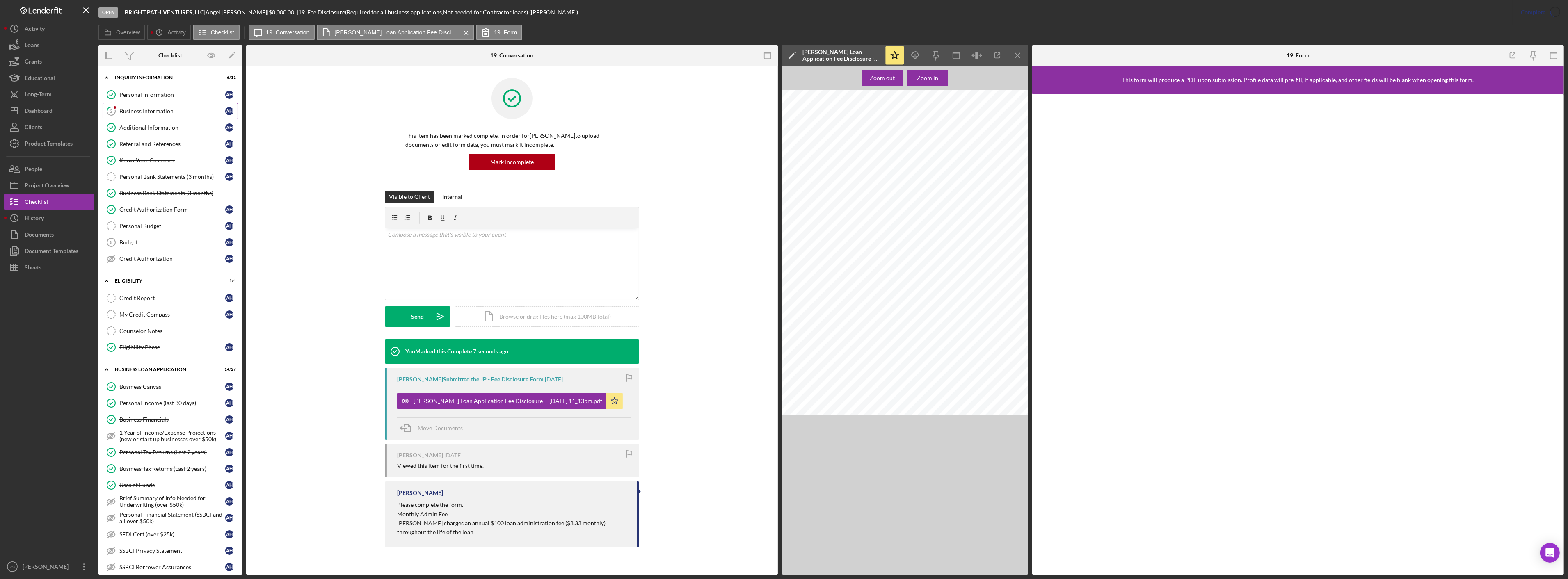
click at [149, 106] on link "2 Business Information A H" at bounding box center [170, 111] width 135 height 16
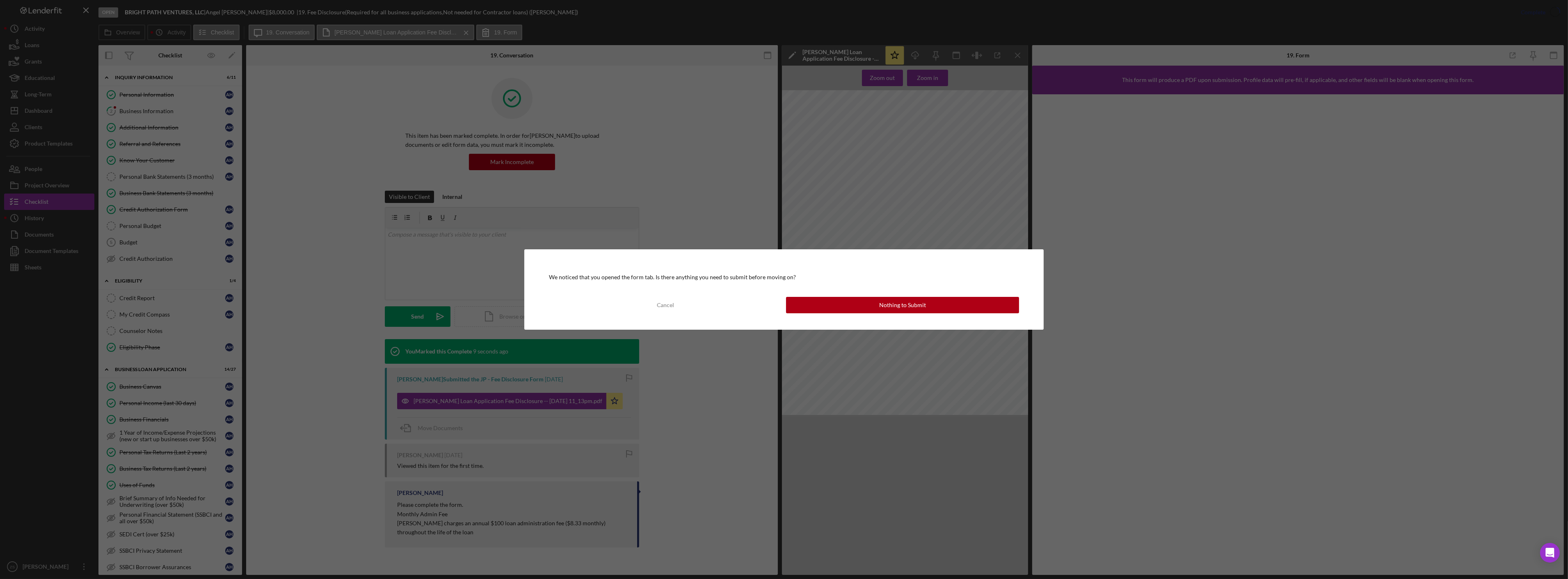
click at [859, 314] on div "We noticed that you opened the form tab. Is there anything you need to submit b…" at bounding box center [784, 290] width 520 height 80
click at [860, 305] on button "Nothing to Submit" at bounding box center [902, 305] width 233 height 16
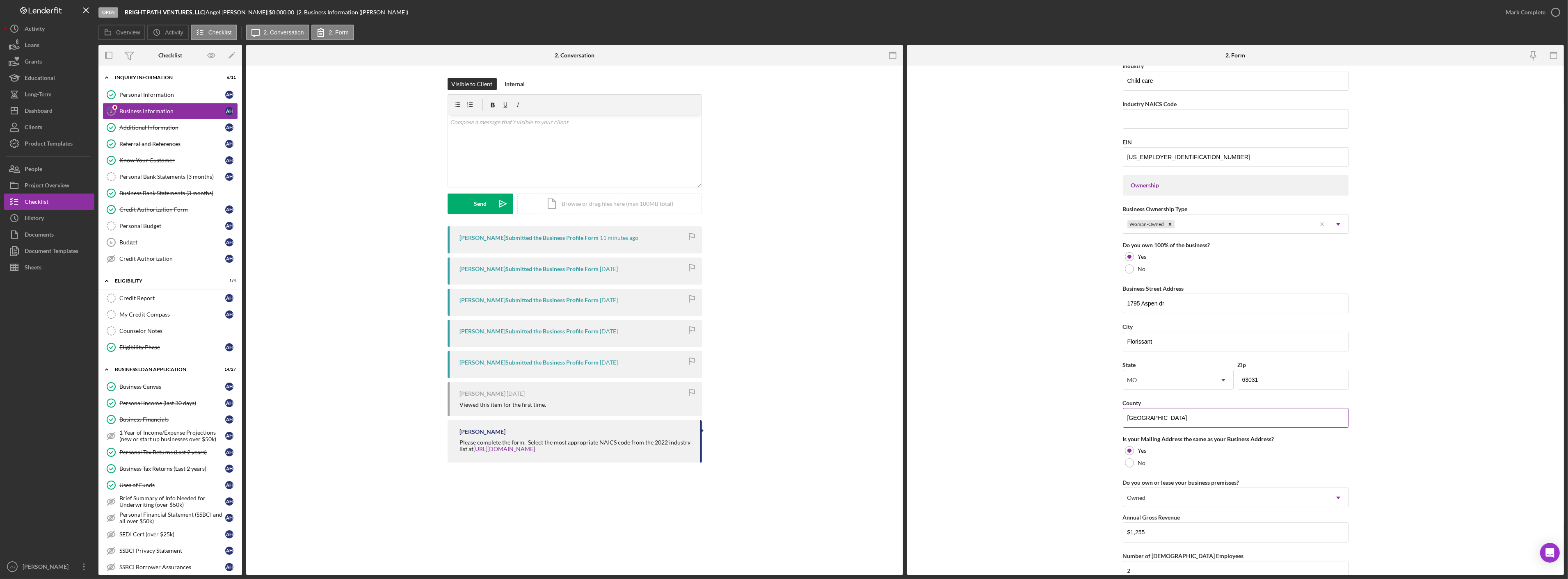
scroll to position [403, 0]
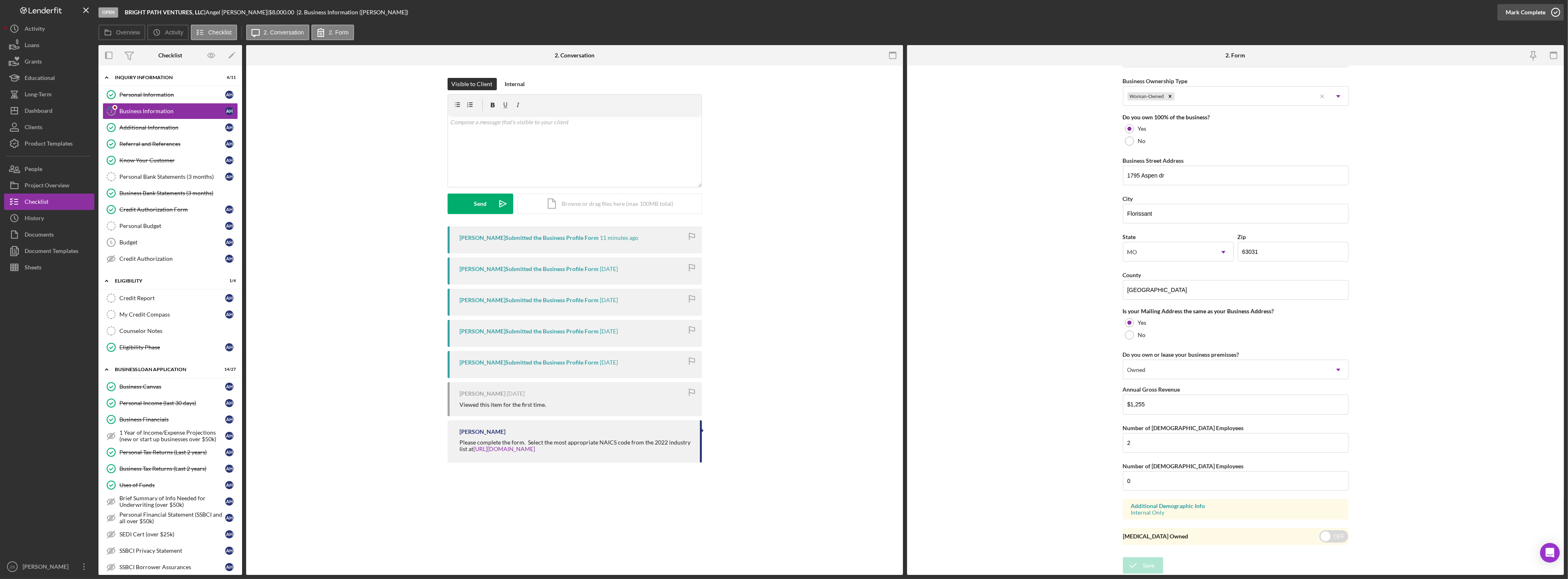
click at [1537, 11] on div "Mark Complete" at bounding box center [1525, 12] width 40 height 16
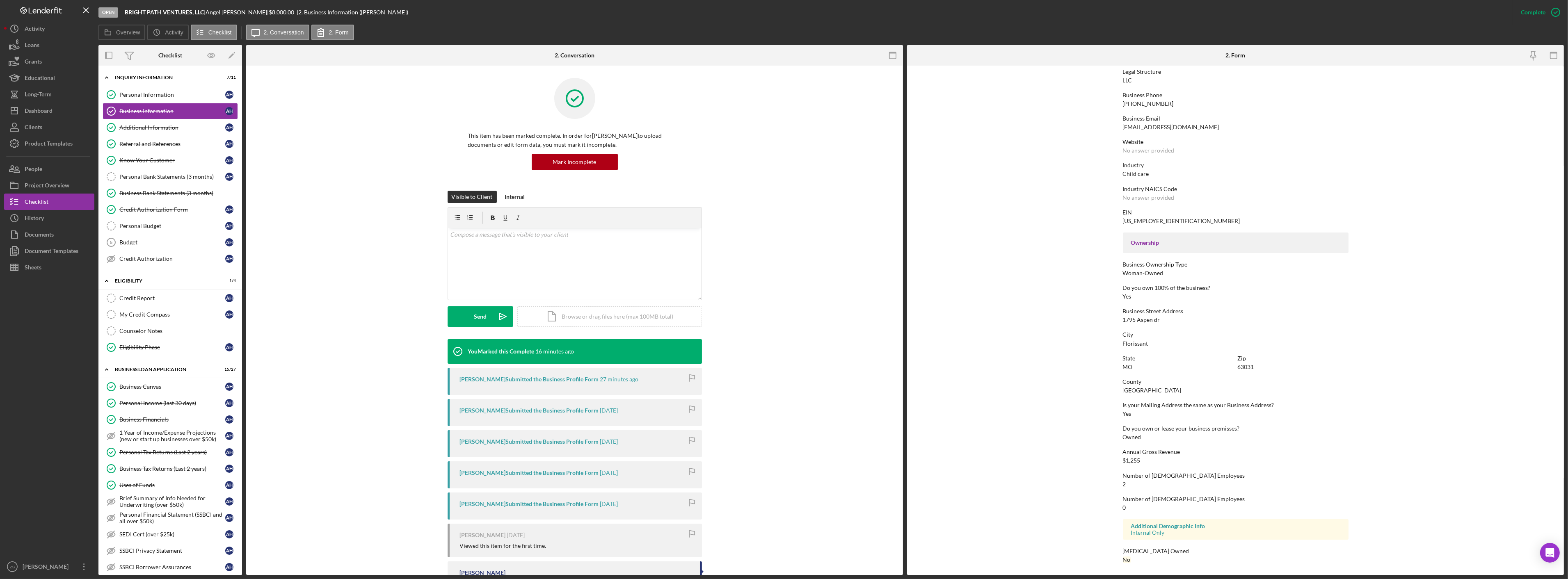
scroll to position [46, 0]
